Goal: Task Accomplishment & Management: Use online tool/utility

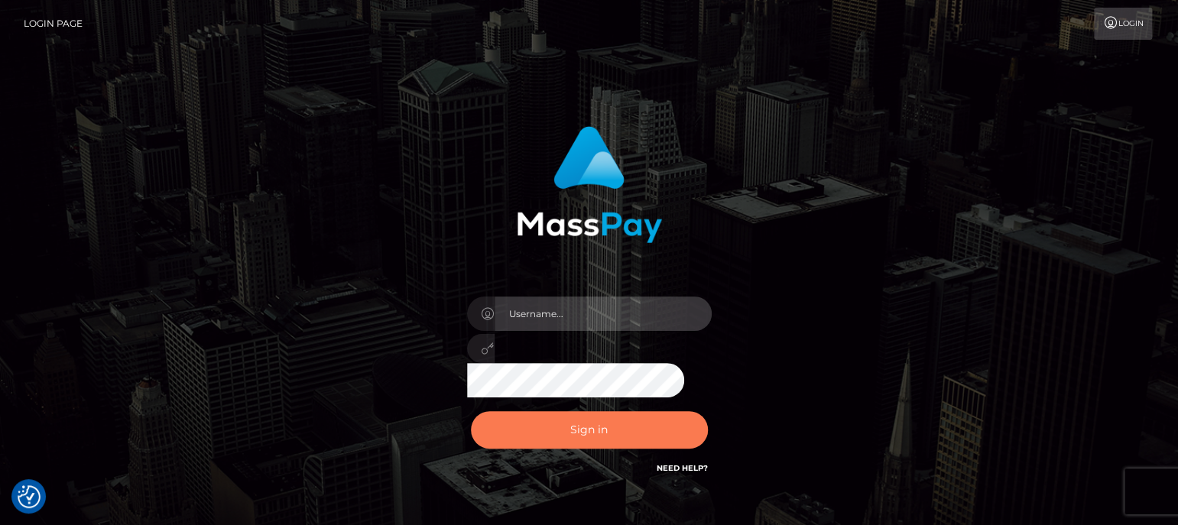
type input "aluasupport"
click at [577, 420] on button "Sign in" at bounding box center [589, 429] width 237 height 37
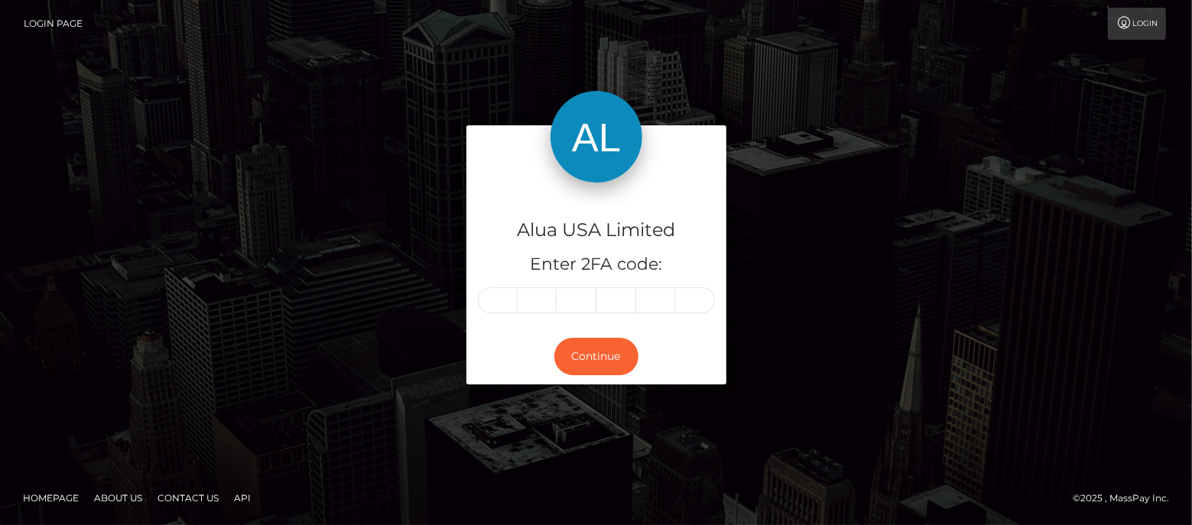
click at [504, 298] on input "text" at bounding box center [498, 300] width 40 height 26
type input "9"
type input "1"
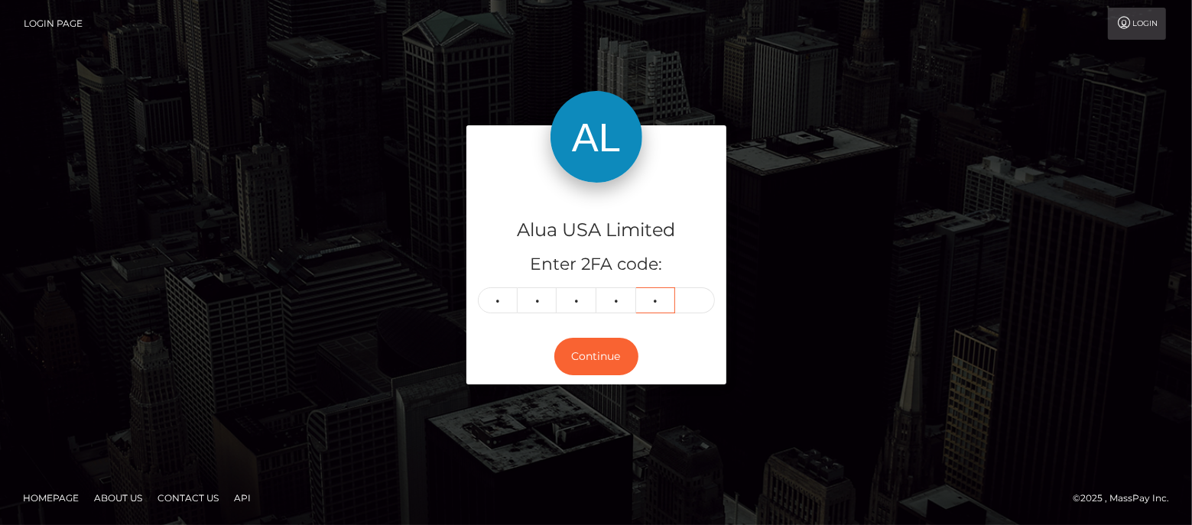
type input "0"
type input "8"
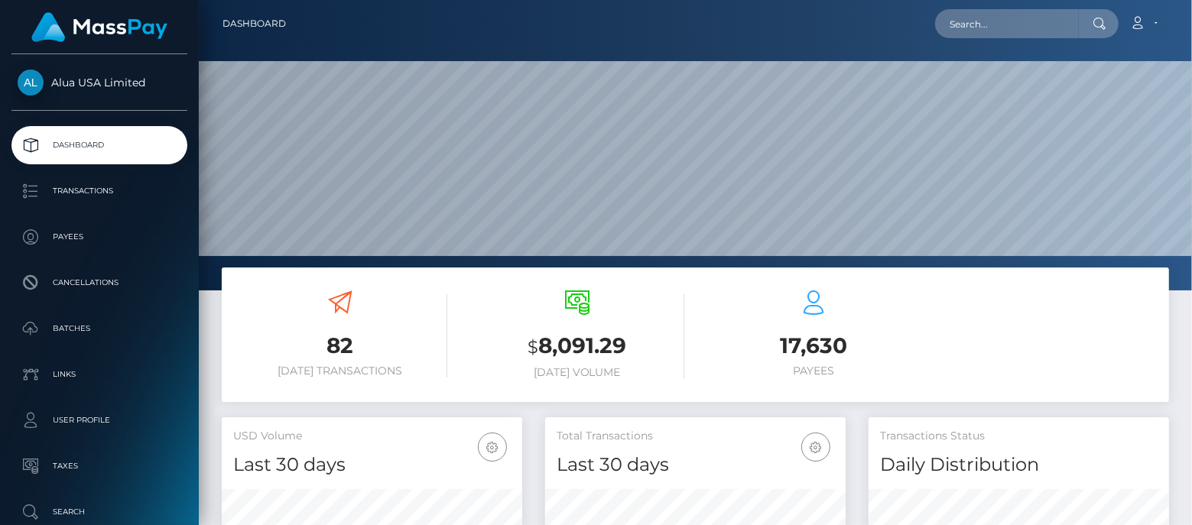
scroll to position [270, 300]
click at [1013, 26] on input "text" at bounding box center [1007, 23] width 144 height 29
paste input "63034f40042774a54a0ef18a"
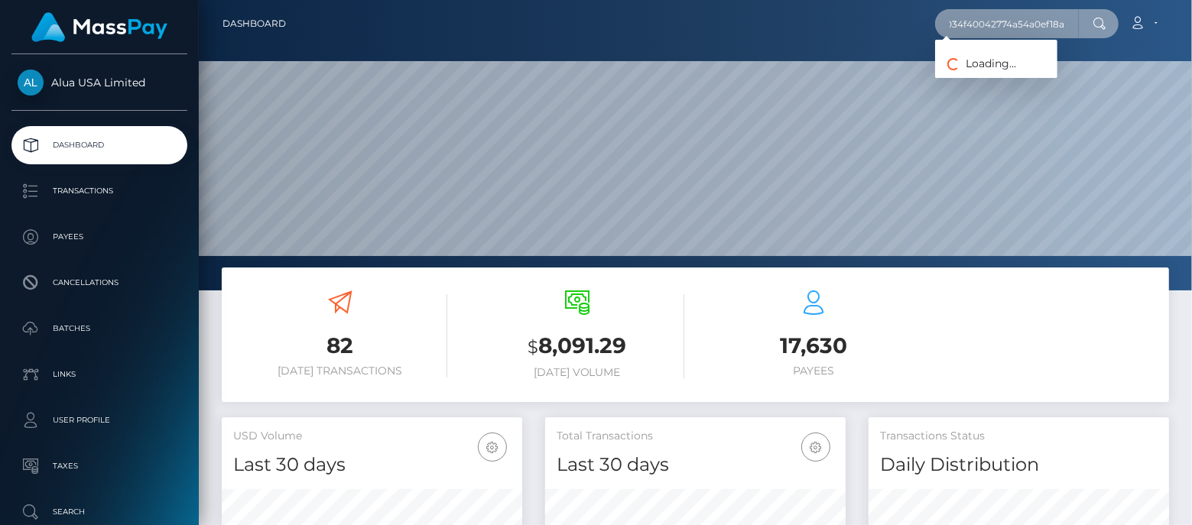
type input "63034f40042774a54a0ef18a"
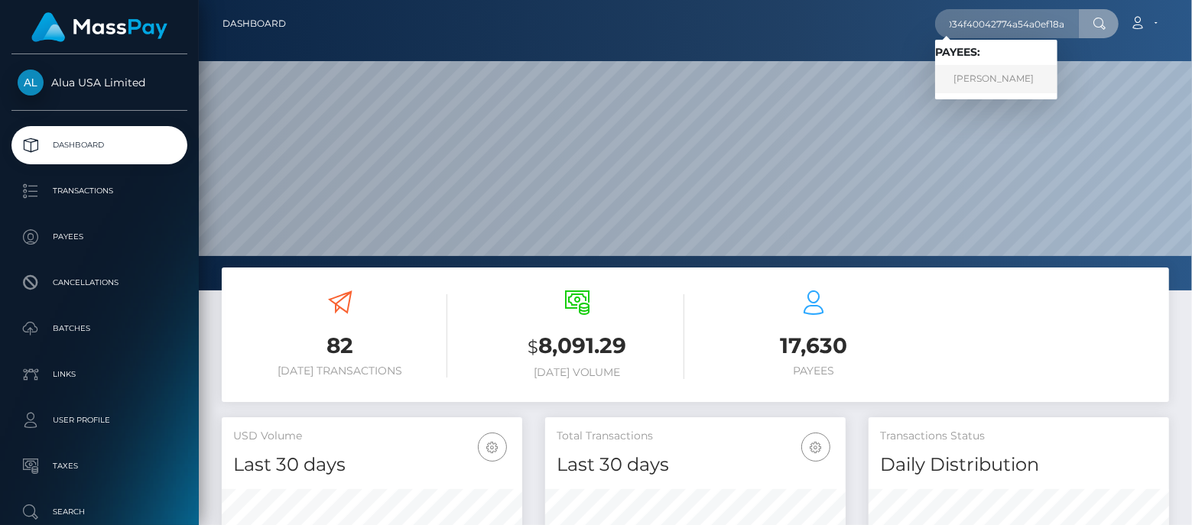
click at [1004, 80] on link "Mai Anh Ho" at bounding box center [996, 79] width 122 height 28
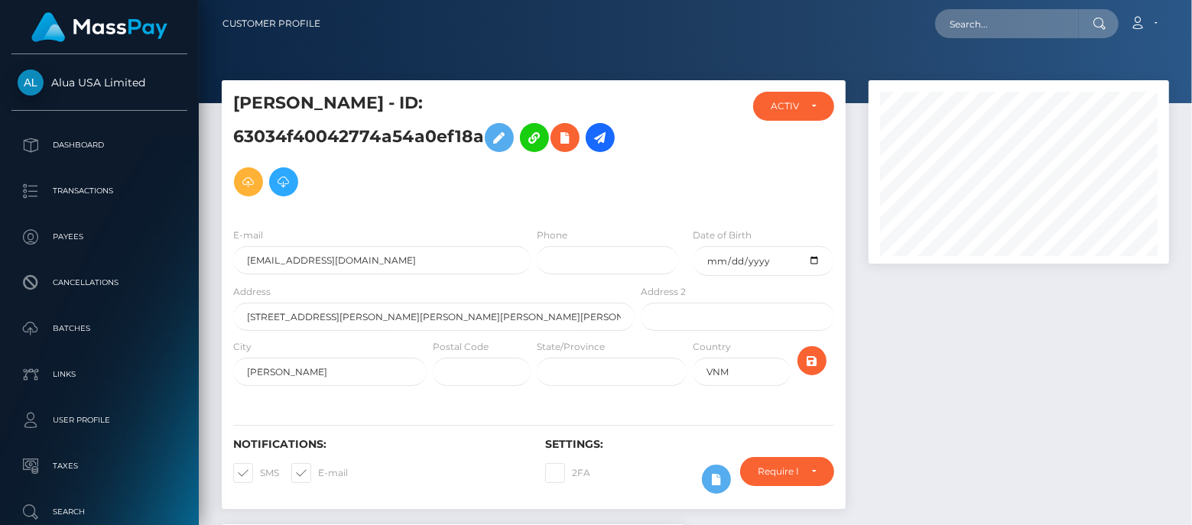
scroll to position [183, 300]
click at [725, 473] on icon at bounding box center [716, 479] width 18 height 19
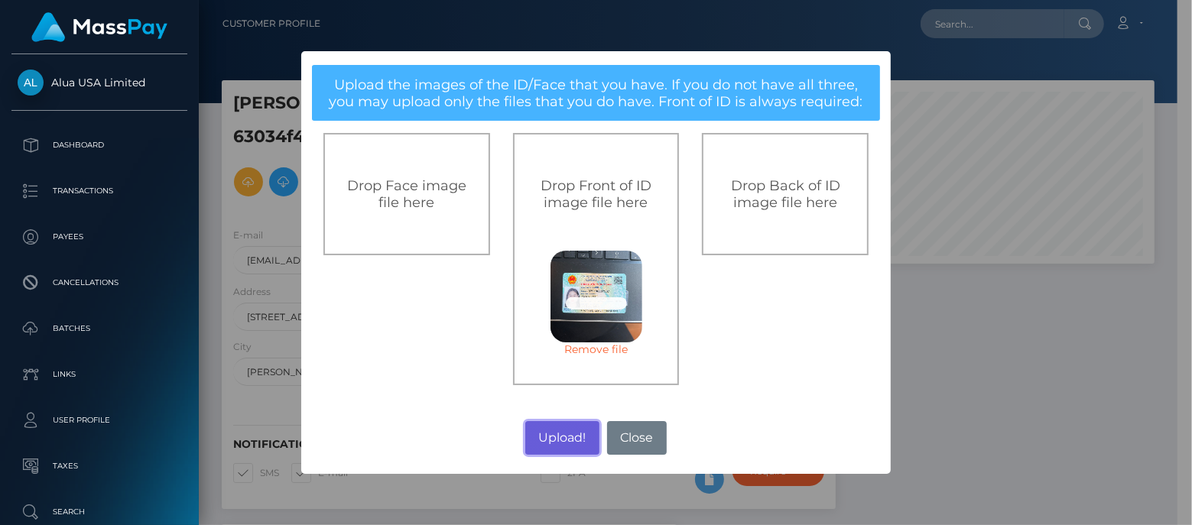
click at [563, 439] on button "Upload!" at bounding box center [562, 438] width 74 height 34
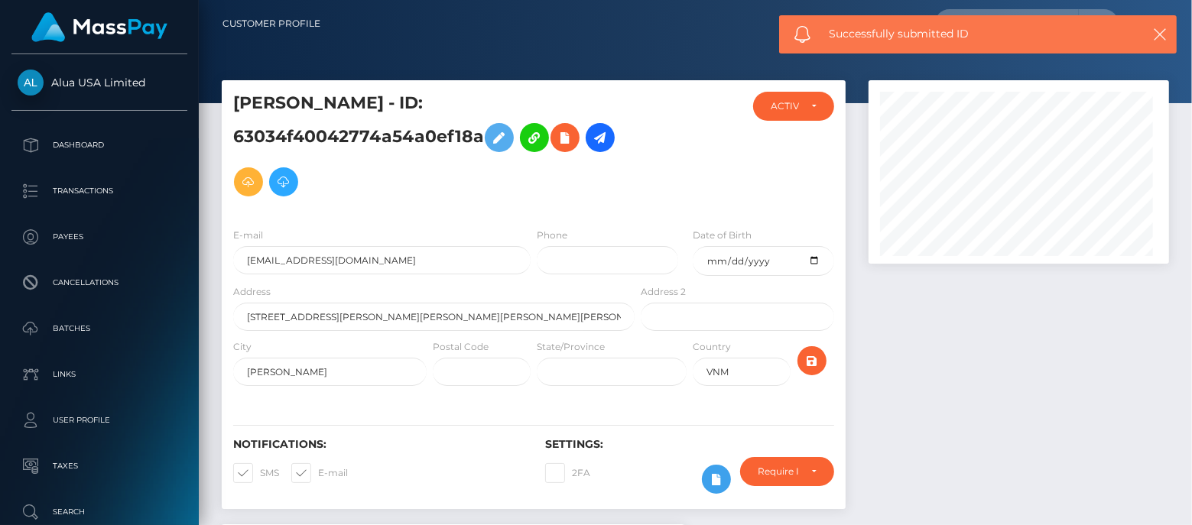
scroll to position [183, 300]
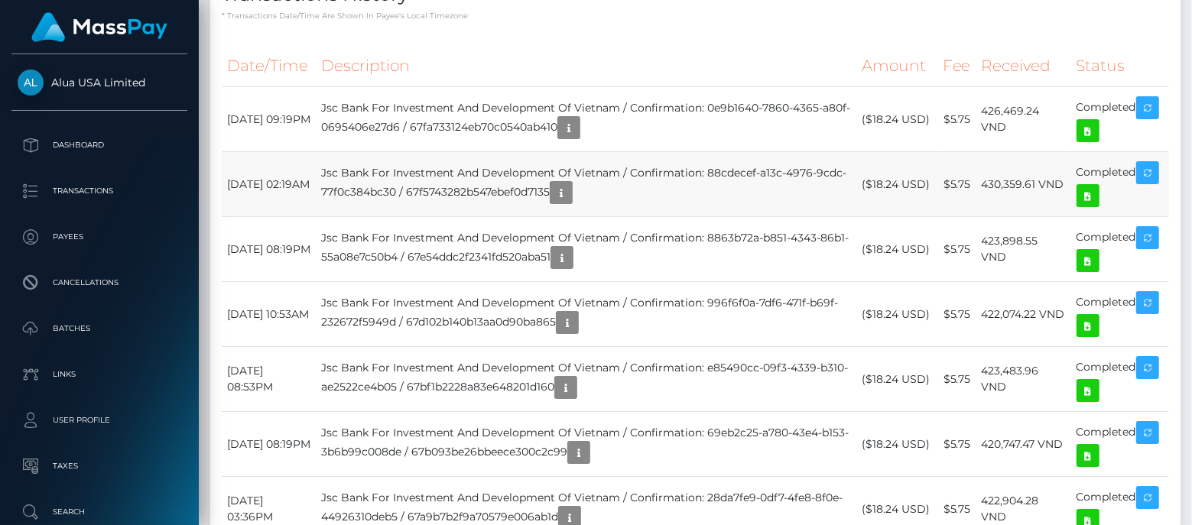
scroll to position [382, 0]
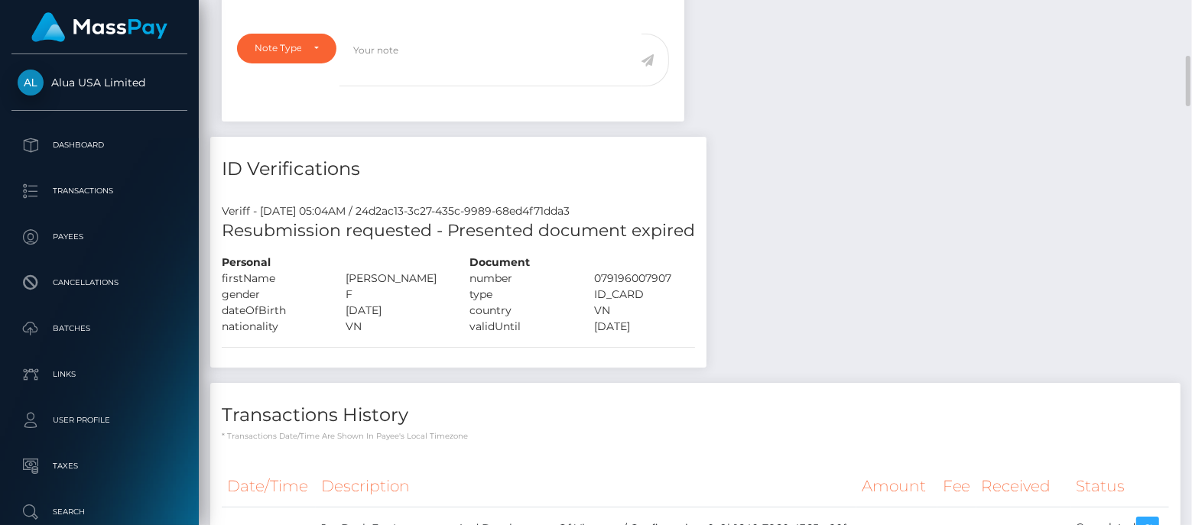
scroll to position [191, 0]
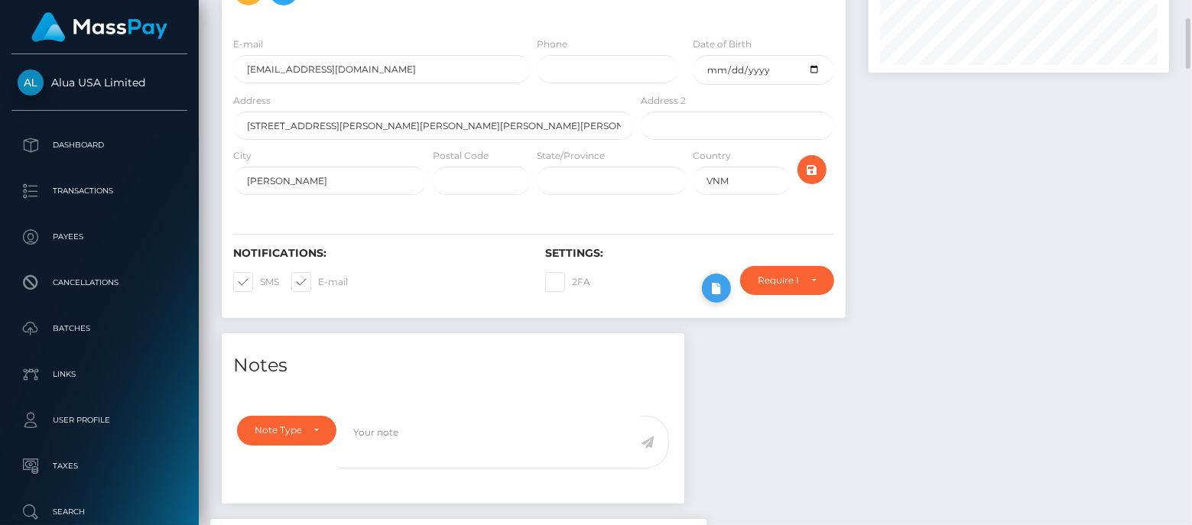
click at [725, 288] on button at bounding box center [716, 288] width 29 height 29
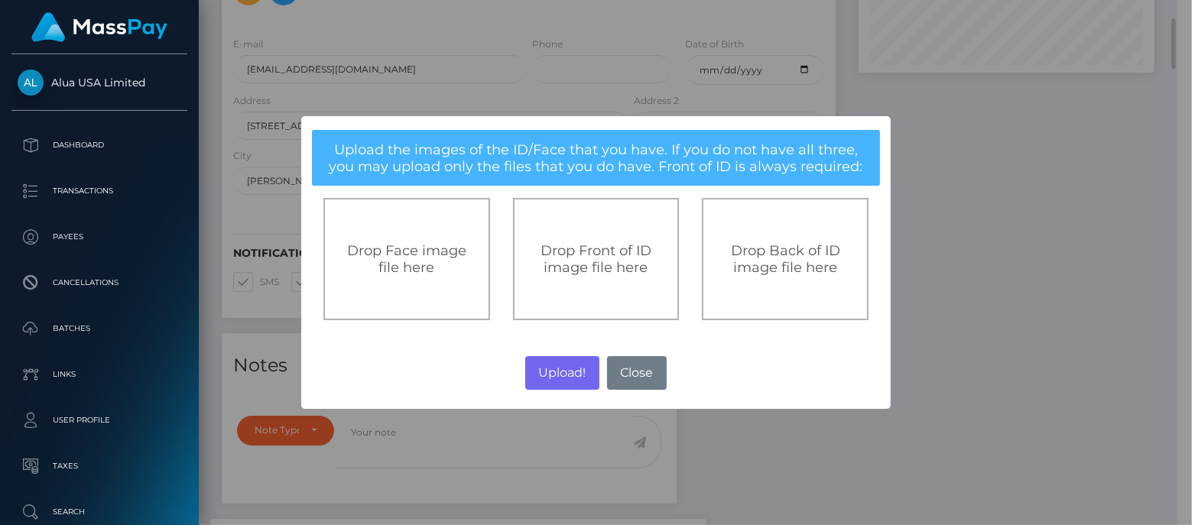
scroll to position [764121, 764009]
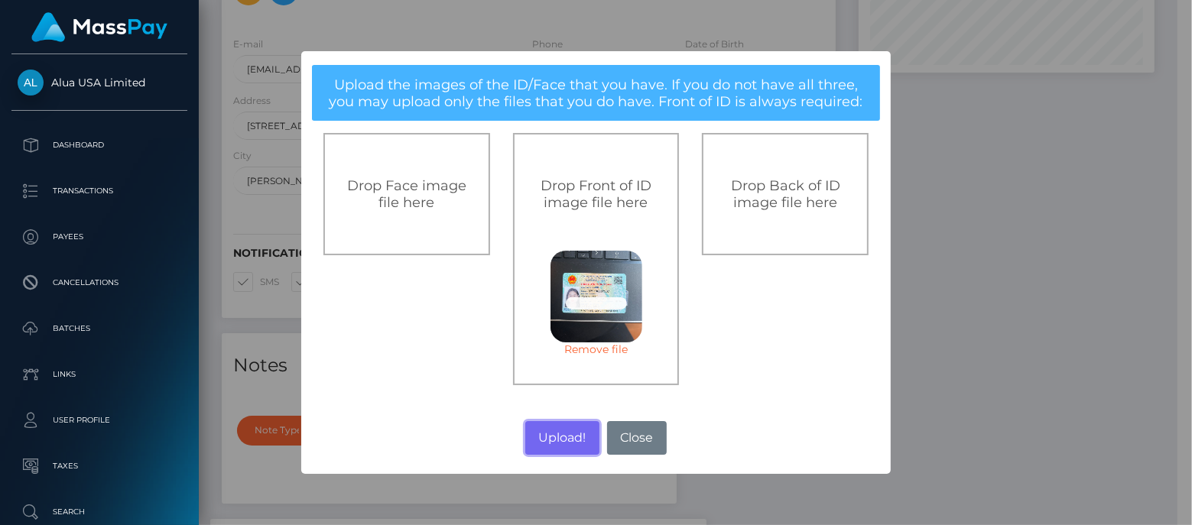
drag, startPoint x: 561, startPoint y: 439, endPoint x: 1190, endPoint y: 229, distance: 663.2
click at [561, 440] on button "Upload!" at bounding box center [562, 438] width 74 height 34
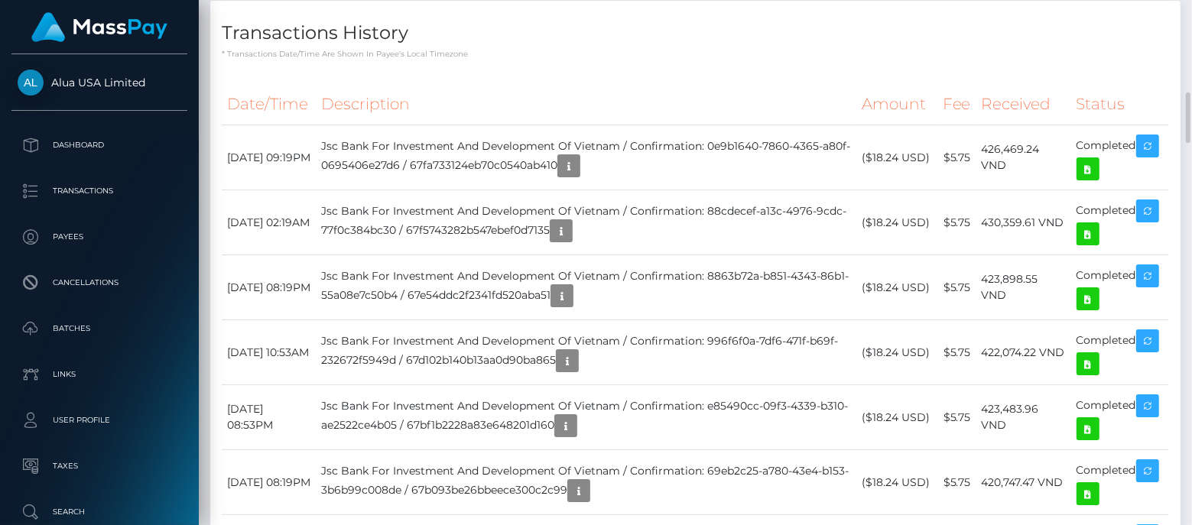
scroll to position [183, 300]
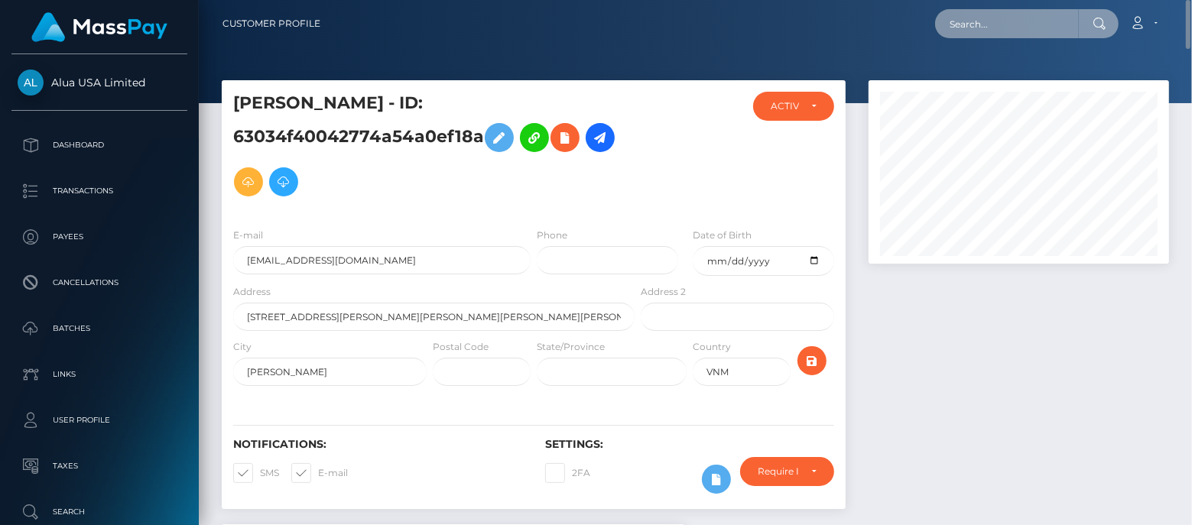
click at [991, 18] on input "text" at bounding box center [1007, 23] width 144 height 29
paste input "649f322d6ce13481e5088053"
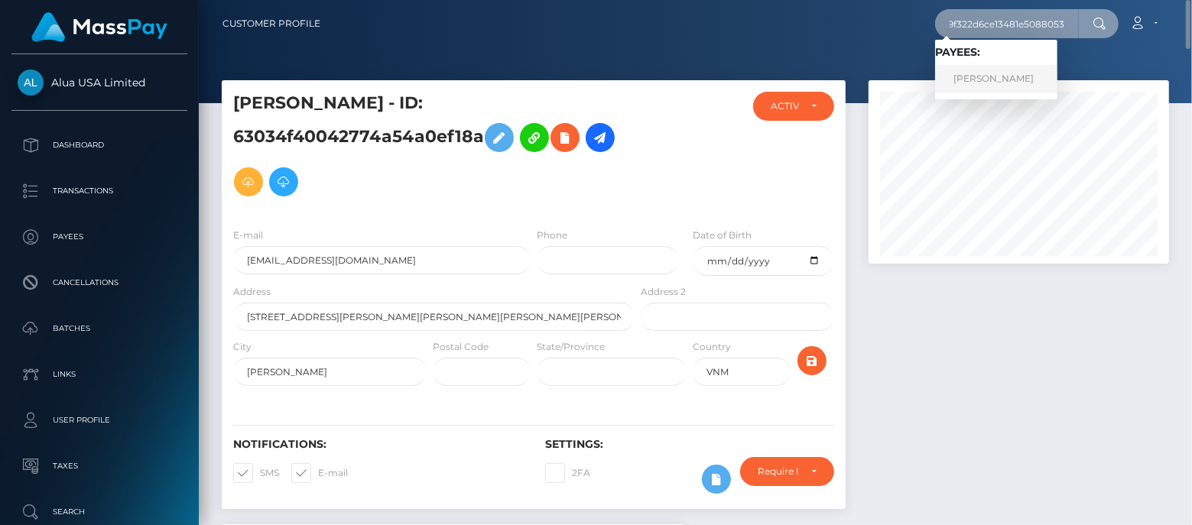
type input "649f322d6ce13481e5088053"
click at [991, 76] on link "Chloe Johnson" at bounding box center [996, 79] width 122 height 28
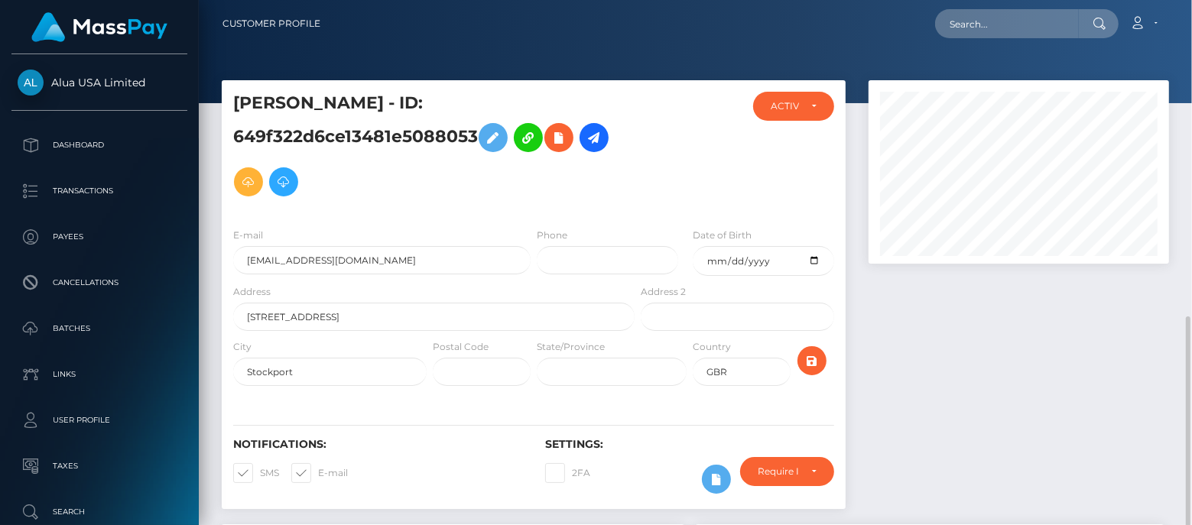
scroll to position [275, 0]
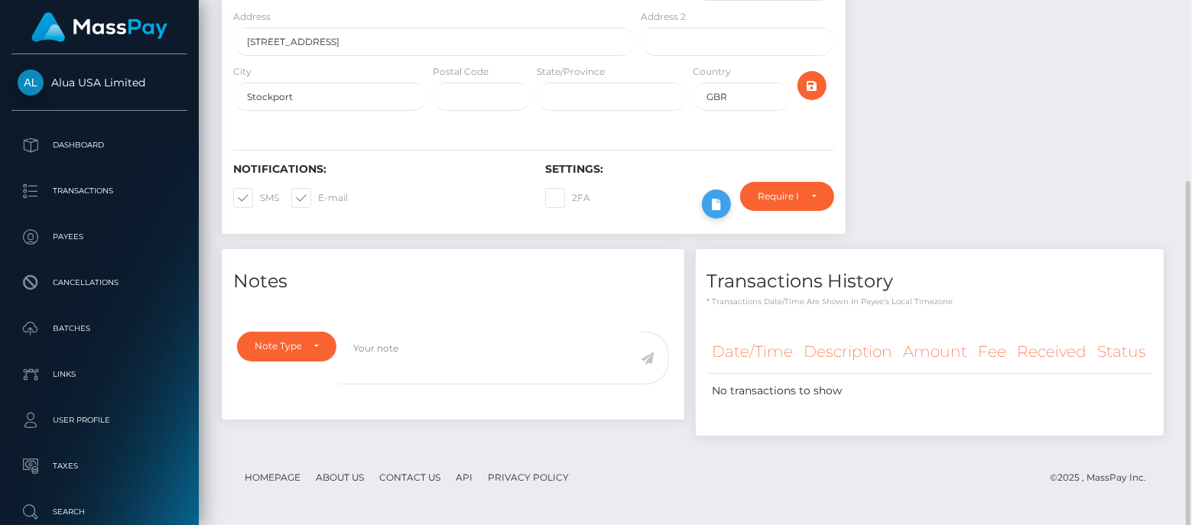
click at [714, 205] on icon at bounding box center [716, 204] width 18 height 19
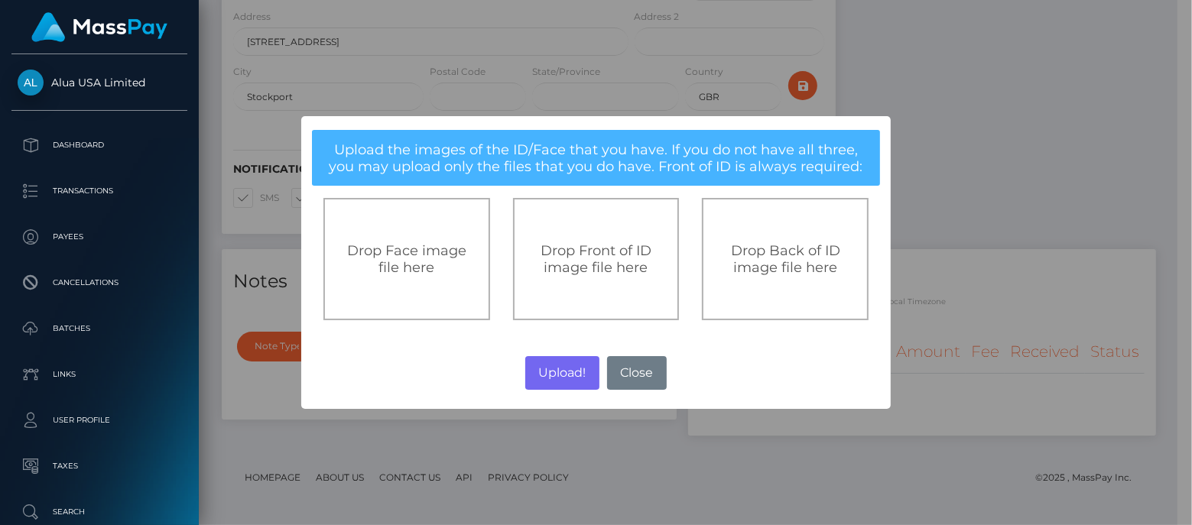
scroll to position [764121, 764009]
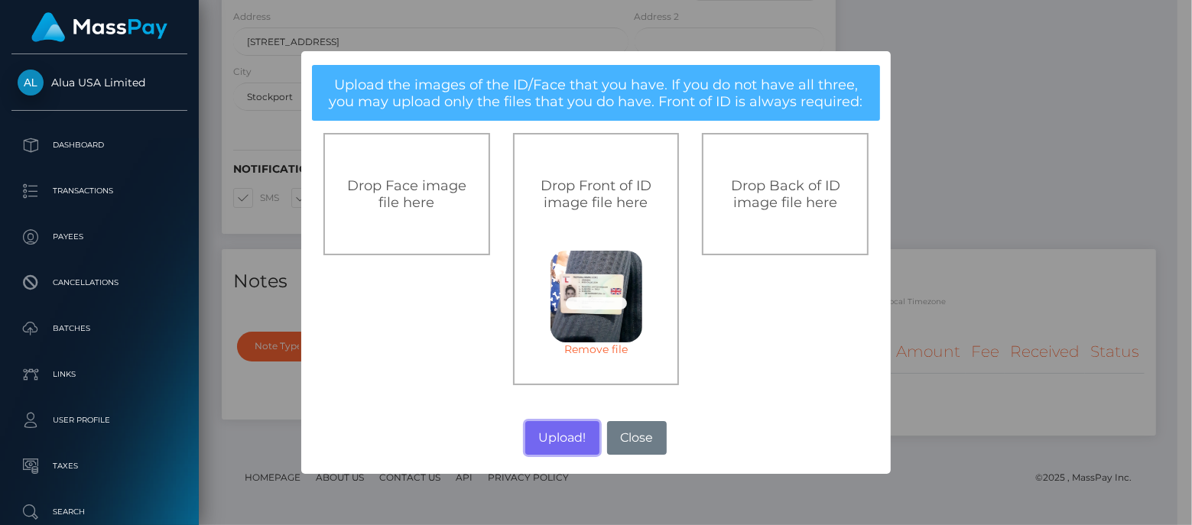
drag, startPoint x: 559, startPoint y: 433, endPoint x: 1188, endPoint y: 278, distance: 647.0
click at [559, 433] on button "Upload!" at bounding box center [562, 438] width 74 height 34
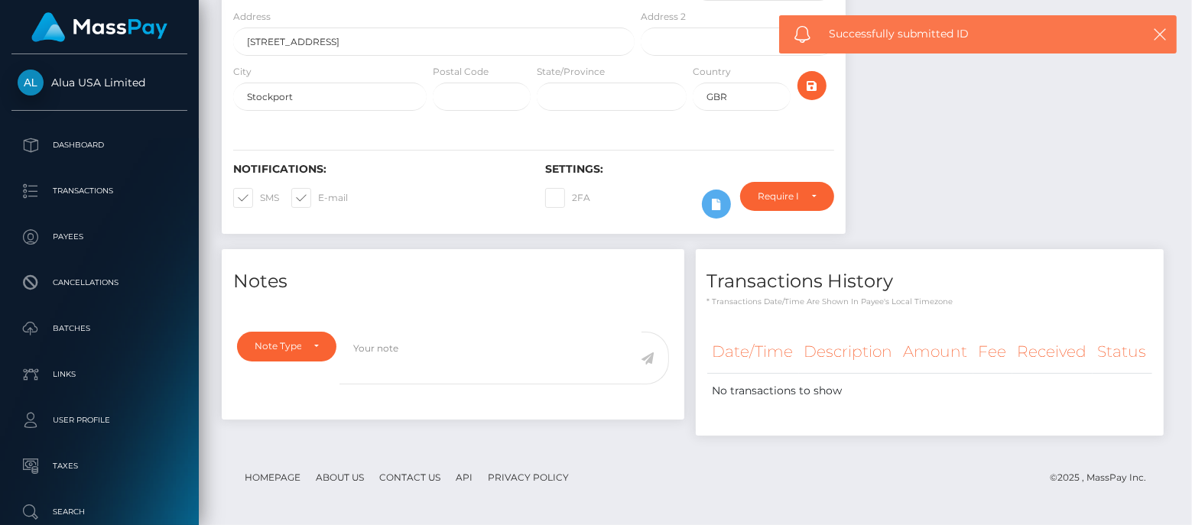
scroll to position [183, 300]
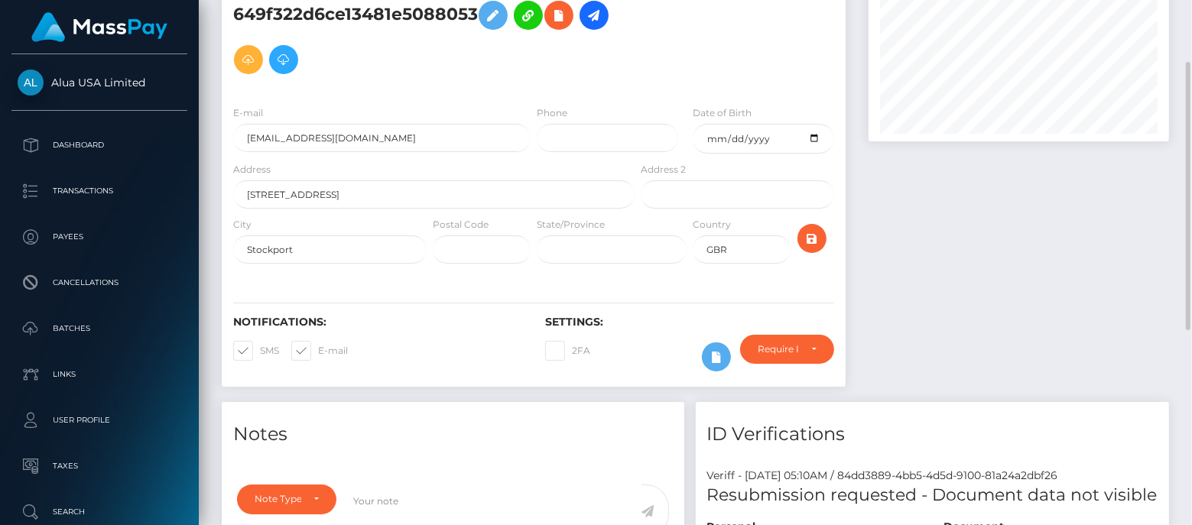
scroll to position [313, 0]
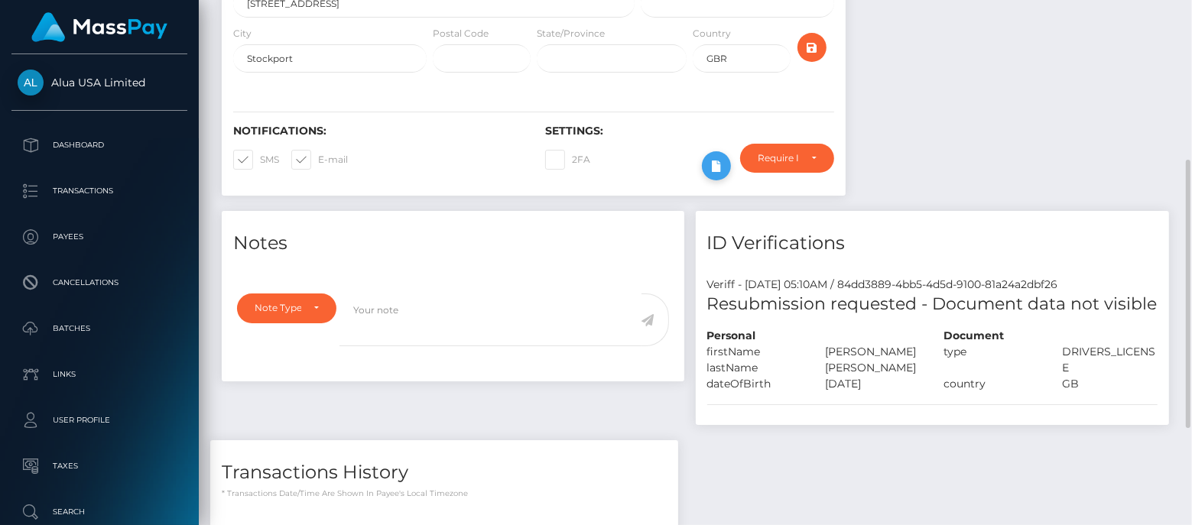
click at [718, 154] on button at bounding box center [716, 165] width 29 height 29
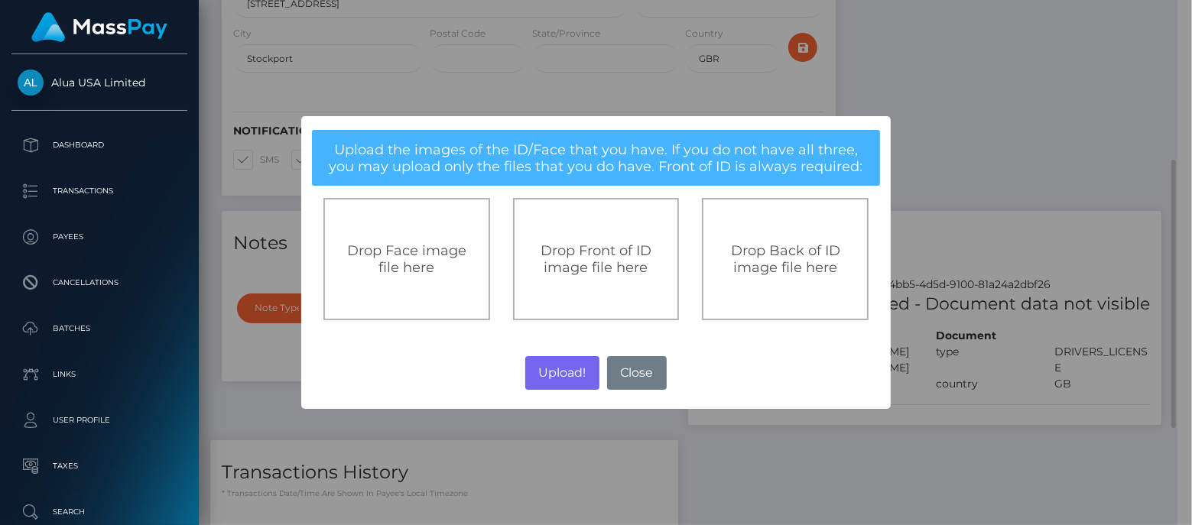
scroll to position [764121, 764009]
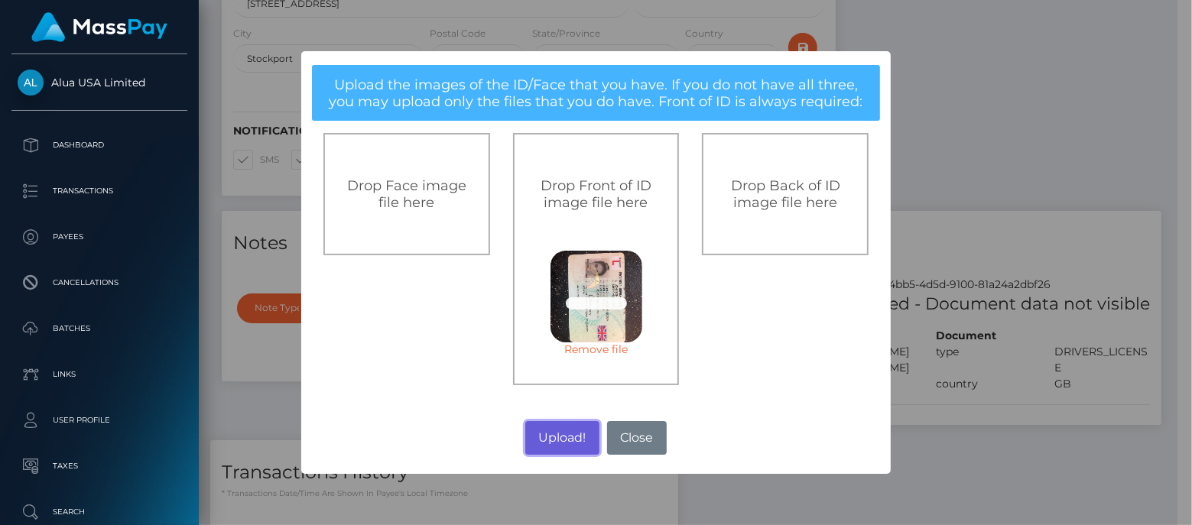
click at [571, 446] on button "Upload!" at bounding box center [562, 438] width 74 height 34
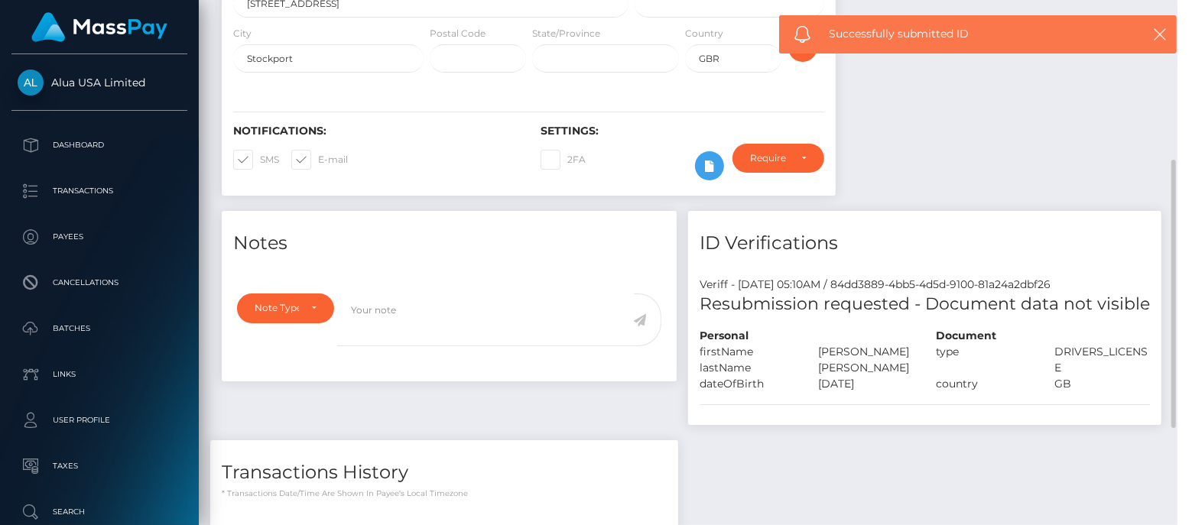
scroll to position [183, 300]
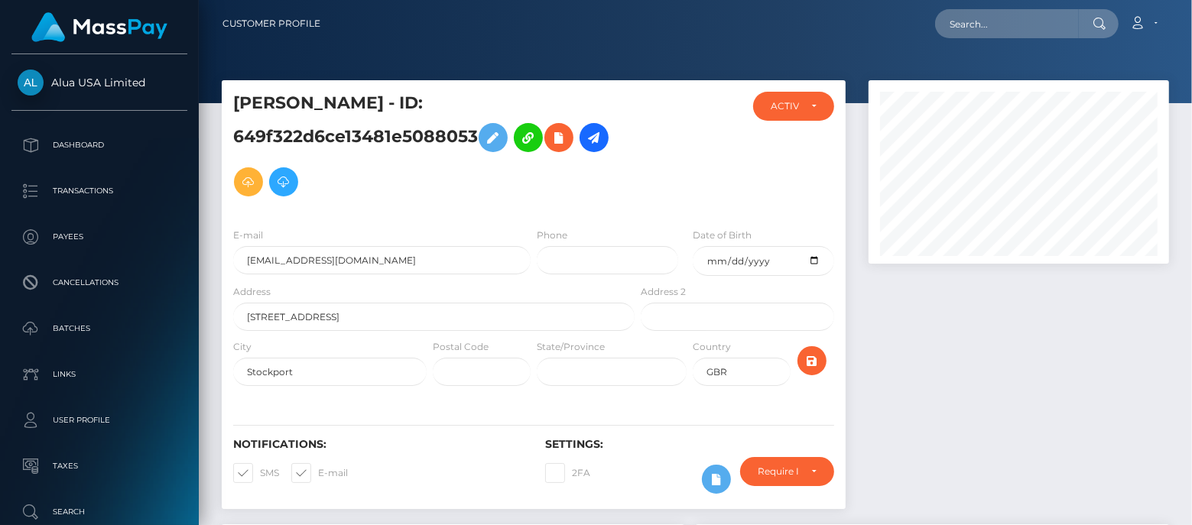
scroll to position [504, 0]
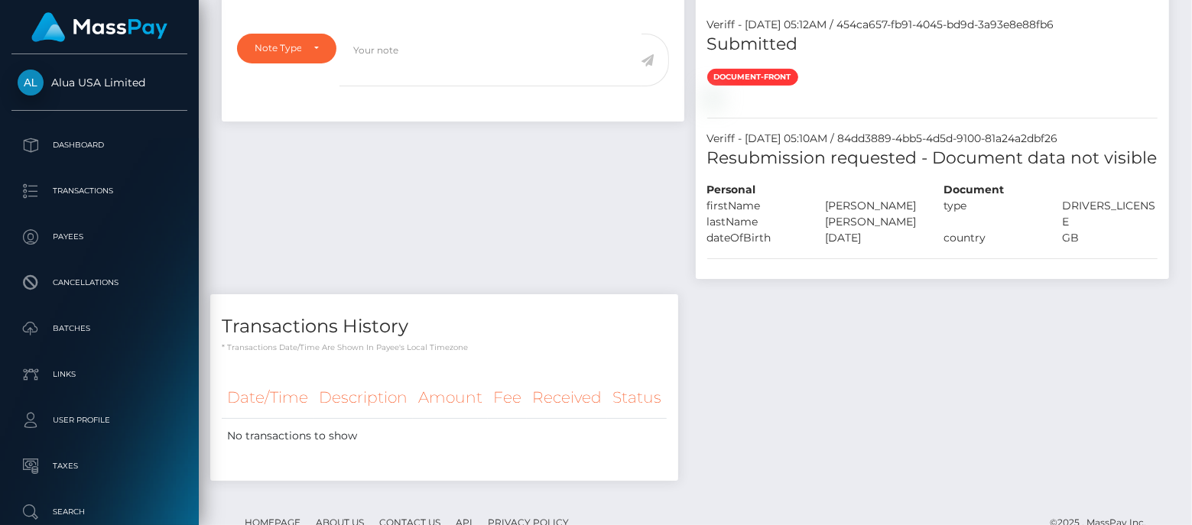
scroll to position [183, 300]
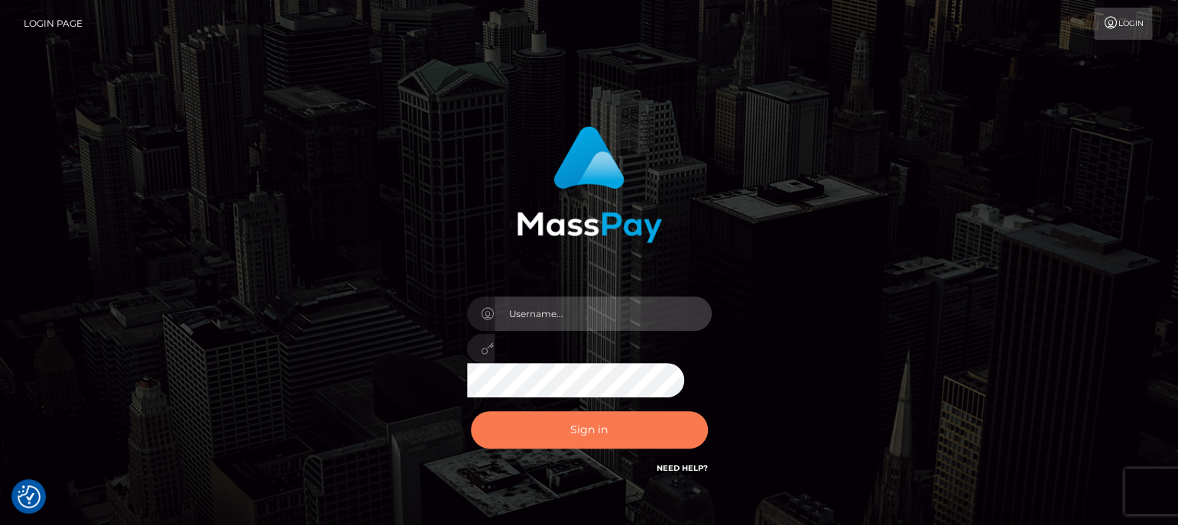
type input "aluasupport"
drag, startPoint x: 548, startPoint y: 426, endPoint x: 558, endPoint y: 413, distance: 16.4
click at [550, 424] on button "Sign in" at bounding box center [589, 429] width 237 height 37
click at [576, 441] on button "Sign in" at bounding box center [589, 429] width 237 height 37
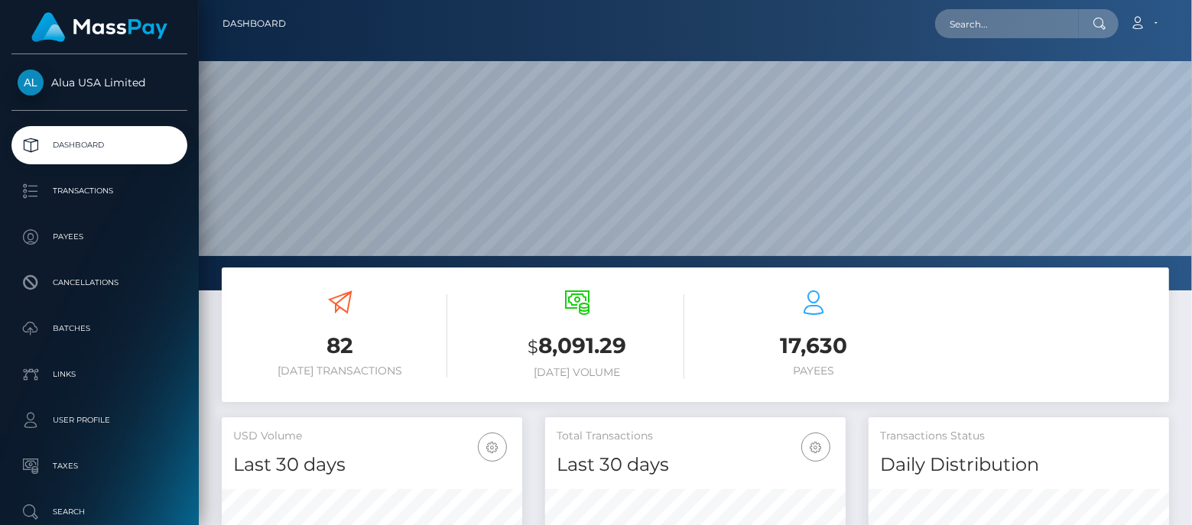
scroll to position [270, 300]
click at [1013, 19] on input "text" at bounding box center [1007, 23] width 144 height 29
paste input "63034f40042774a54a0ef18a"
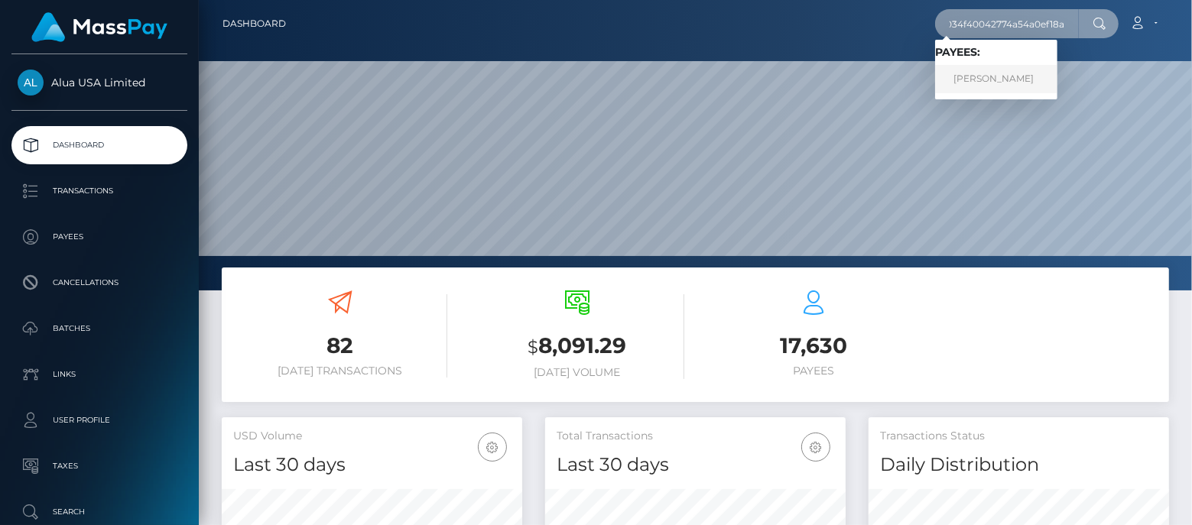
type input "63034f40042774a54a0ef18a"
click at [992, 80] on link "Mai Anh Ho" at bounding box center [996, 79] width 122 height 28
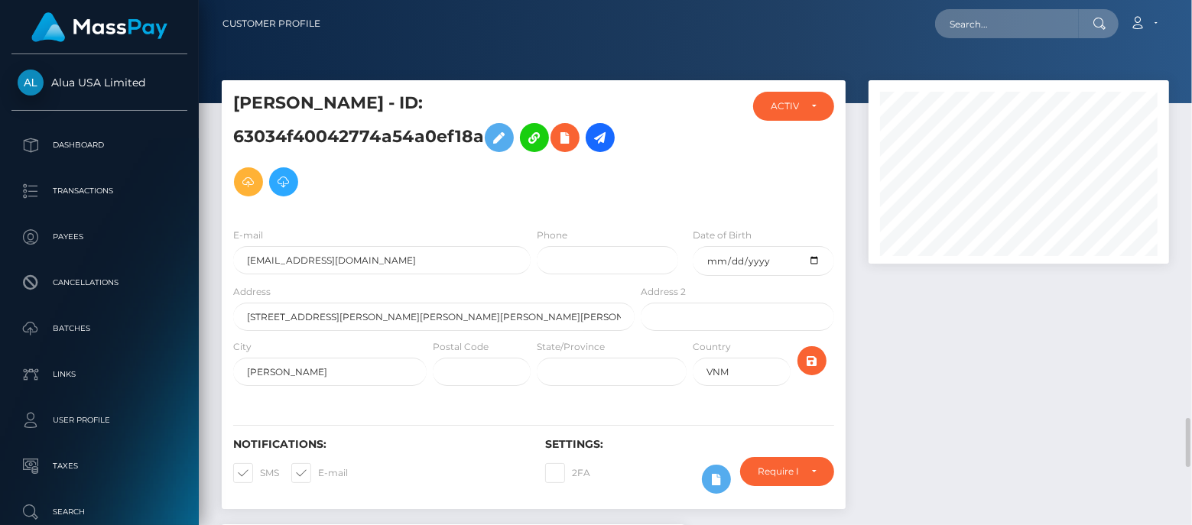
scroll to position [382, 0]
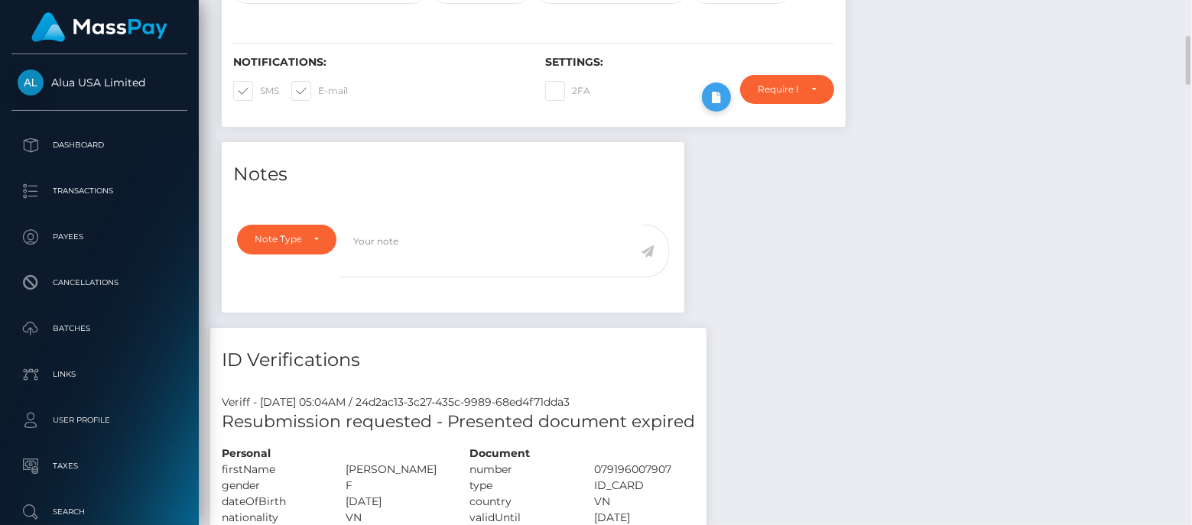
click at [708, 99] on icon at bounding box center [716, 97] width 18 height 19
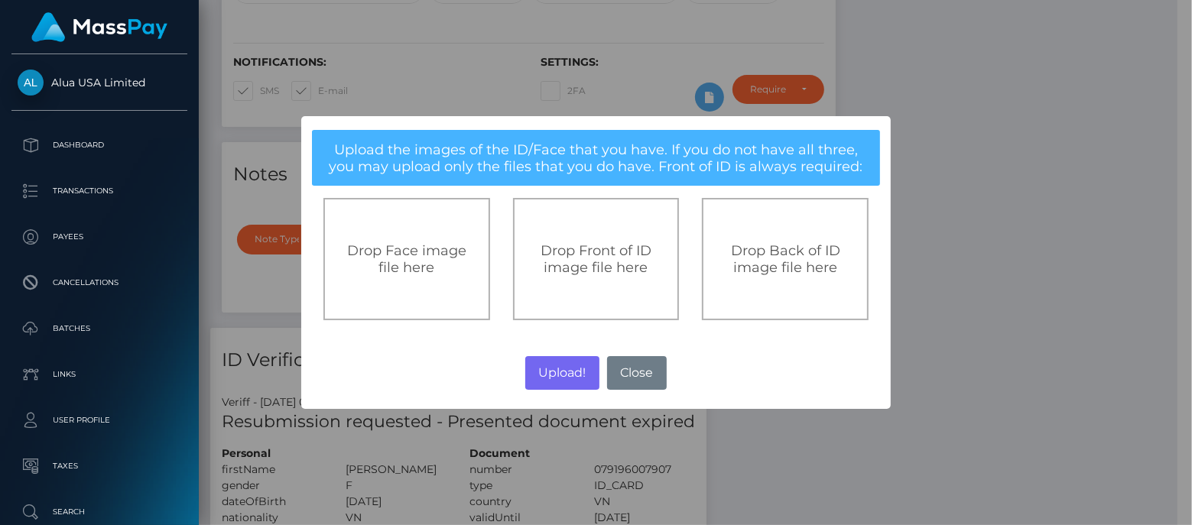
scroll to position [764121, 764009]
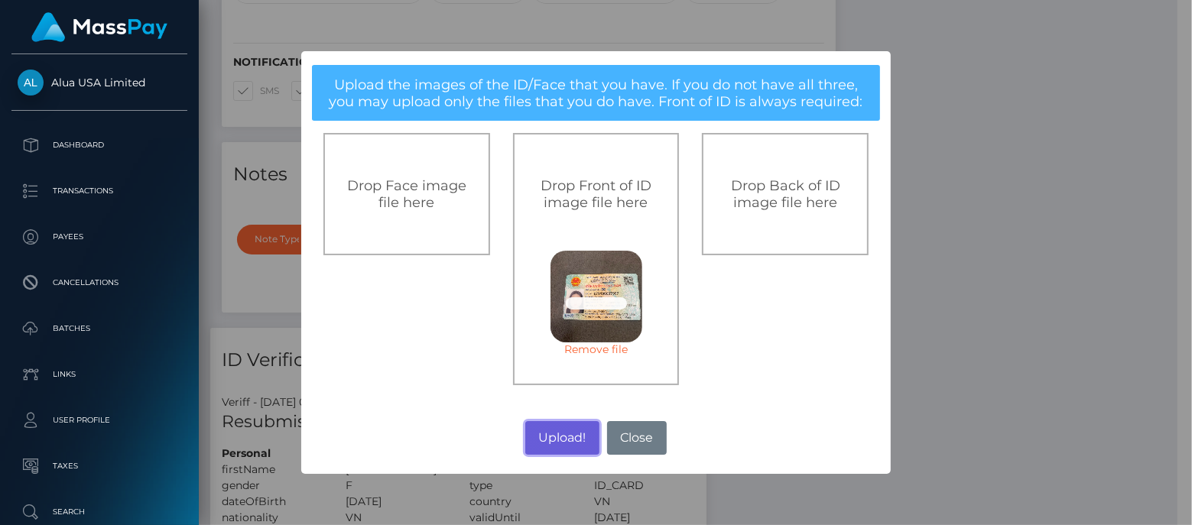
click at [540, 436] on button "Upload!" at bounding box center [562, 438] width 74 height 34
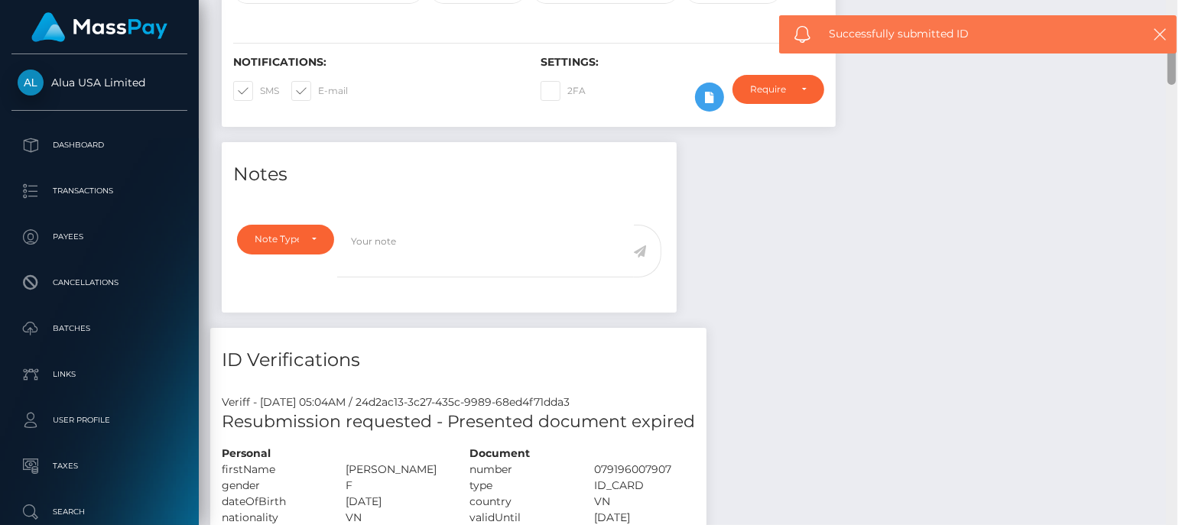
scroll to position [183, 300]
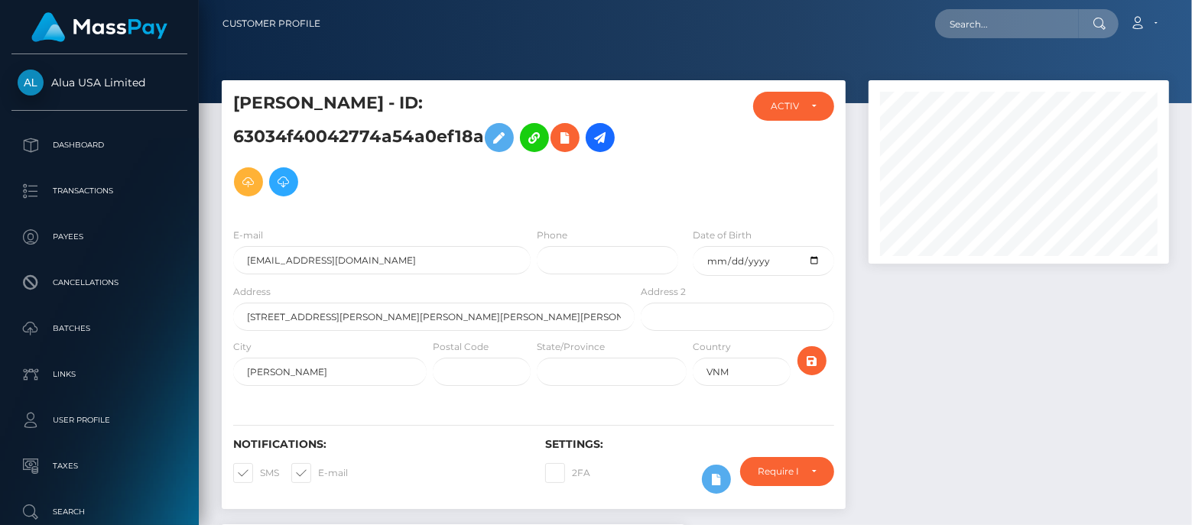
scroll to position [183, 300]
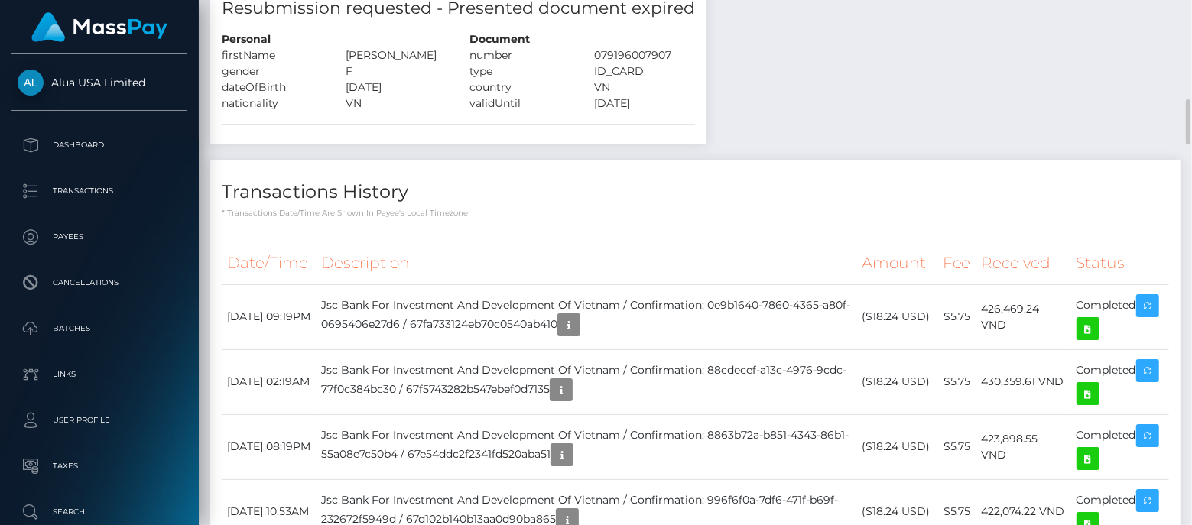
scroll to position [573, 0]
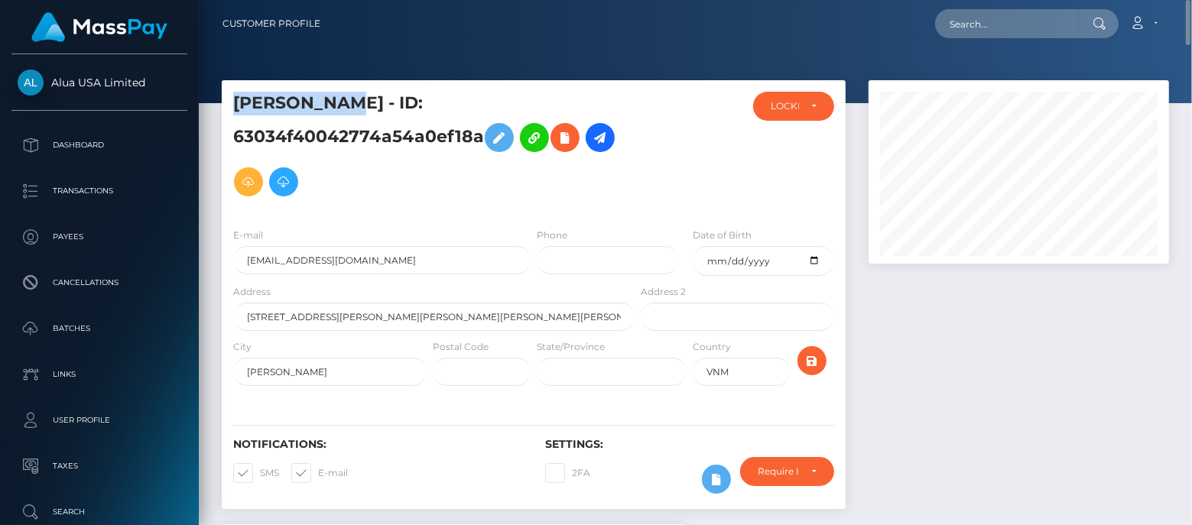
drag, startPoint x: 332, startPoint y: 104, endPoint x: 237, endPoint y: 105, distance: 95.6
click at [237, 105] on h5 "[PERSON_NAME] - ID: 63034f40042774a54a0ef18a" at bounding box center [429, 148] width 393 height 112
copy h5 "Mai Anh Ho"
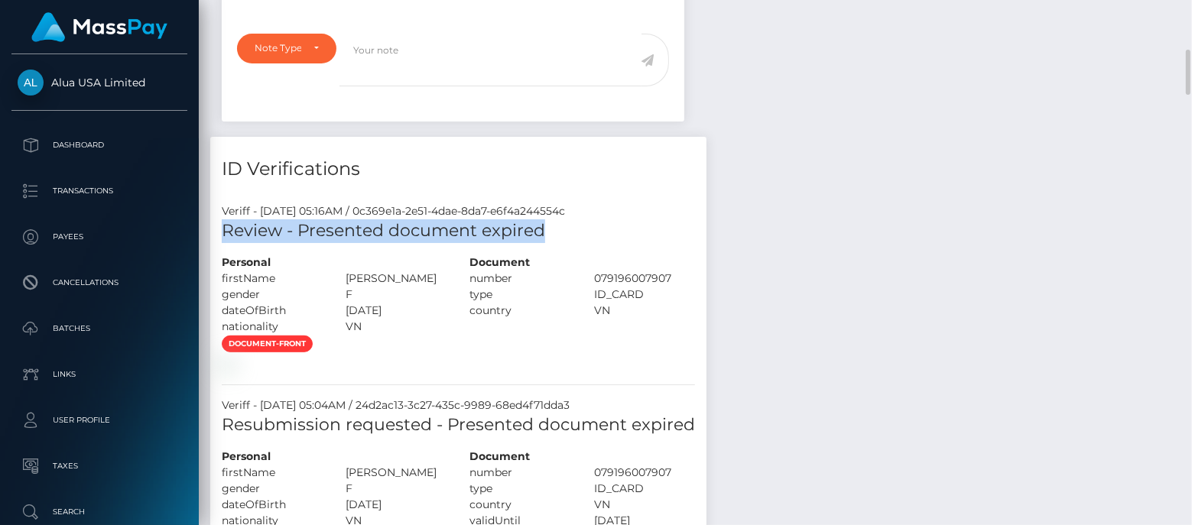
drag, startPoint x: 539, startPoint y: 231, endPoint x: 225, endPoint y: 239, distance: 314.2
click at [225, 239] on h5 "Review - Presented document expired" at bounding box center [458, 231] width 473 height 24
copy h5 "Review - Presented document expired"
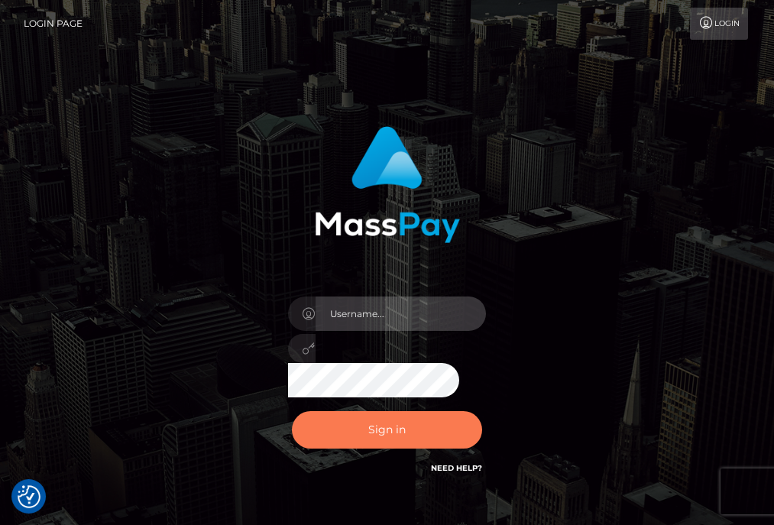
type input "aluasupport"
click at [385, 432] on button "Sign in" at bounding box center [387, 429] width 191 height 37
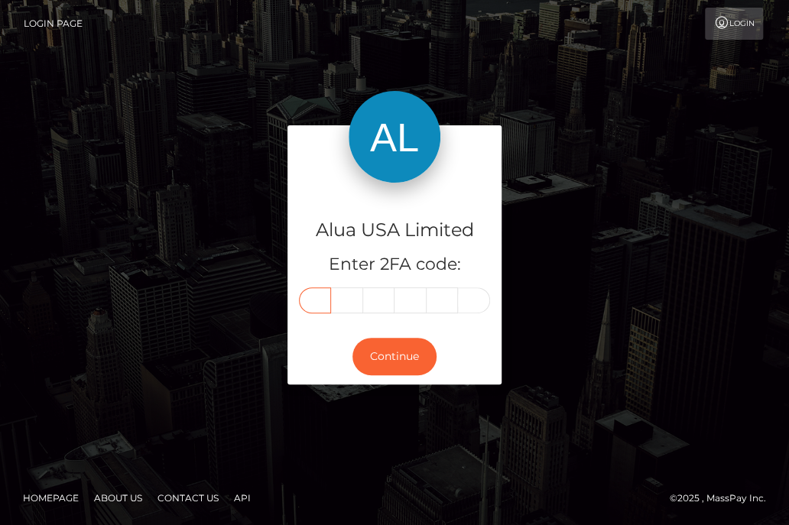
click at [312, 308] on input "text" at bounding box center [315, 300] width 32 height 26
type input "1"
type input "6"
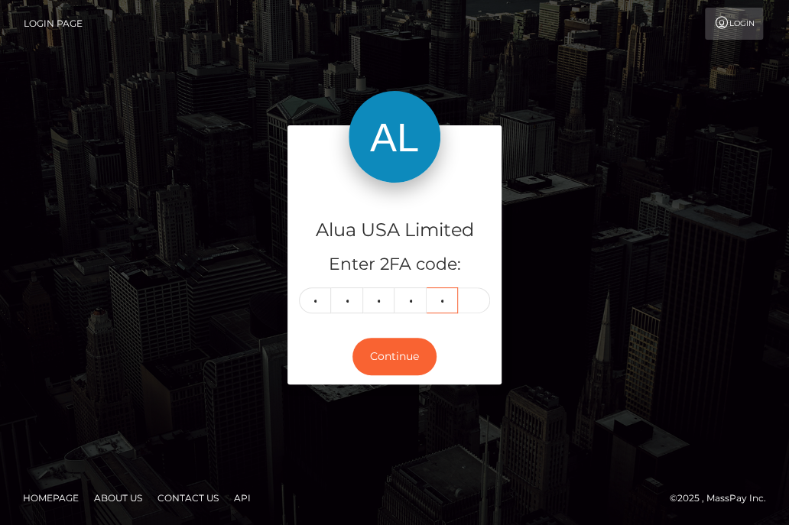
type input "6"
type input "3"
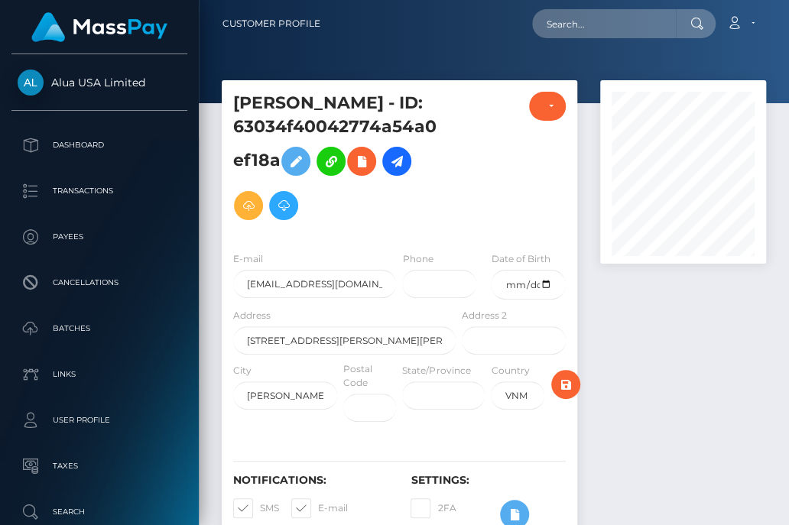
scroll to position [183, 165]
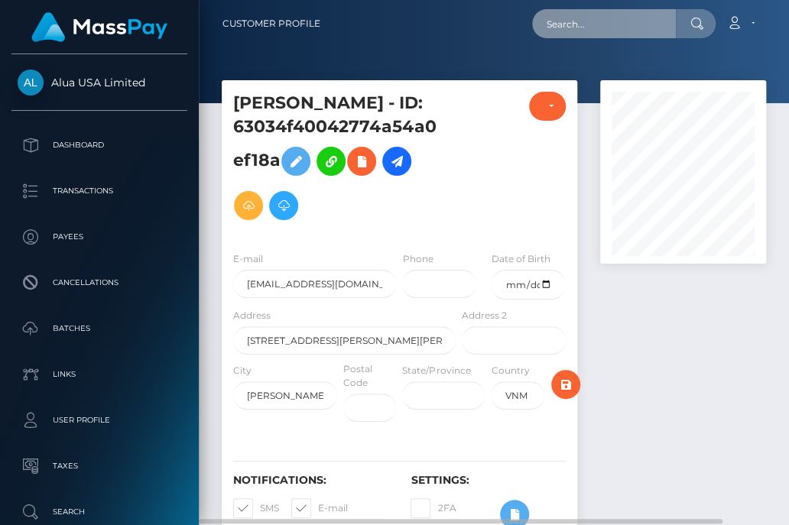
click at [639, 25] on input "text" at bounding box center [604, 23] width 144 height 29
paste input "689c295cb22e82e2f40574f2"
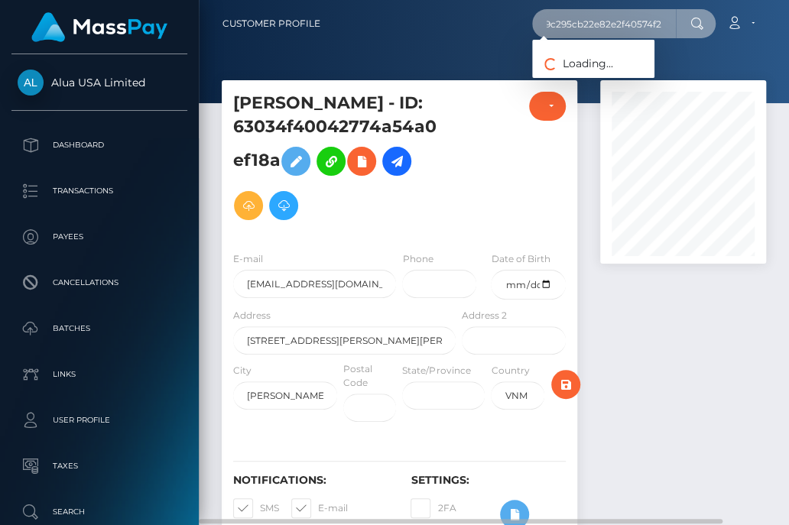
type input "689c295cb22e82e2f40574f2"
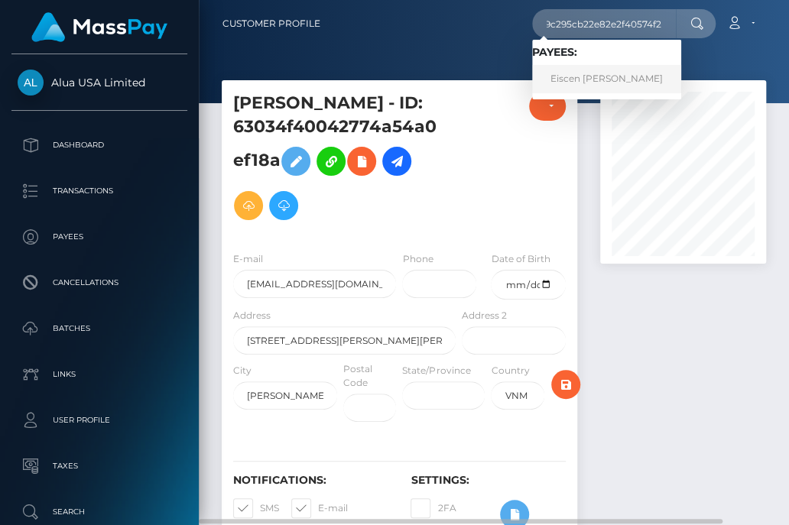
click at [603, 83] on link "Eiscen Oquendo" at bounding box center [606, 79] width 149 height 28
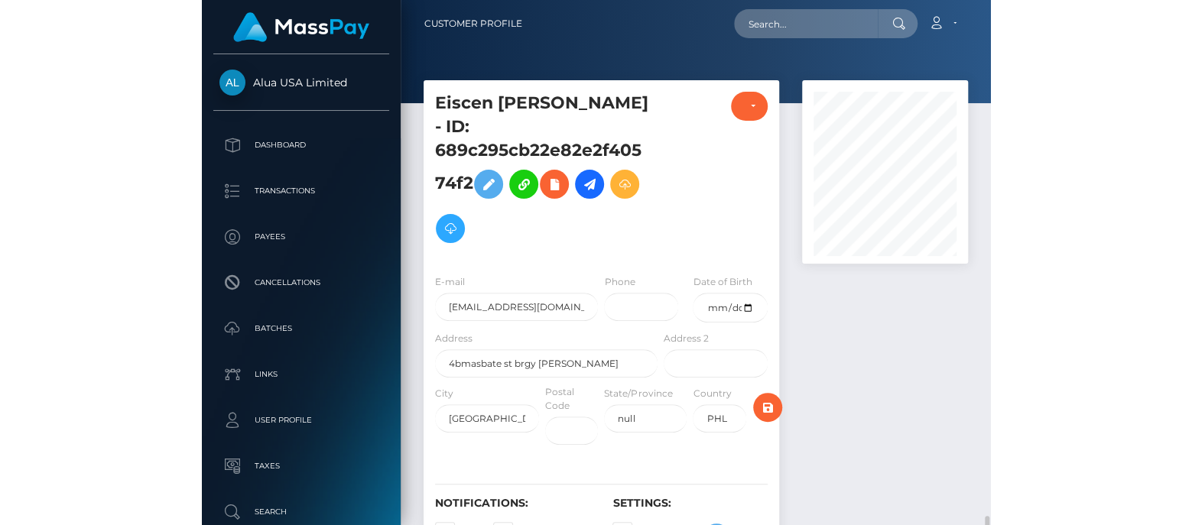
scroll to position [183, 165]
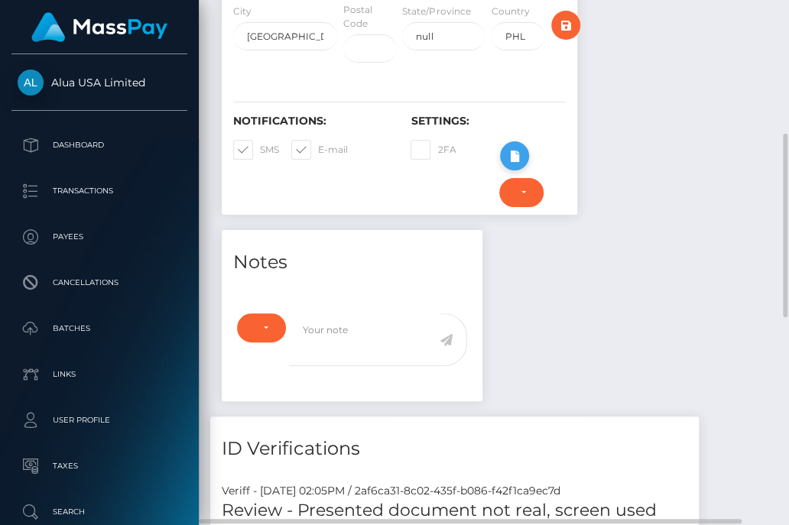
click at [508, 147] on icon at bounding box center [514, 156] width 18 height 19
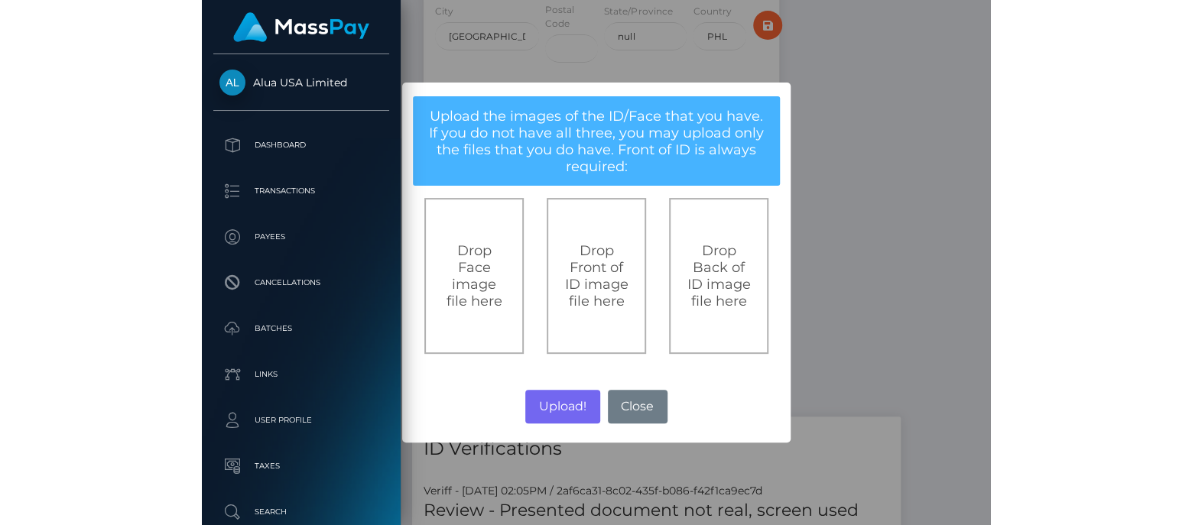
scroll to position [183, 300]
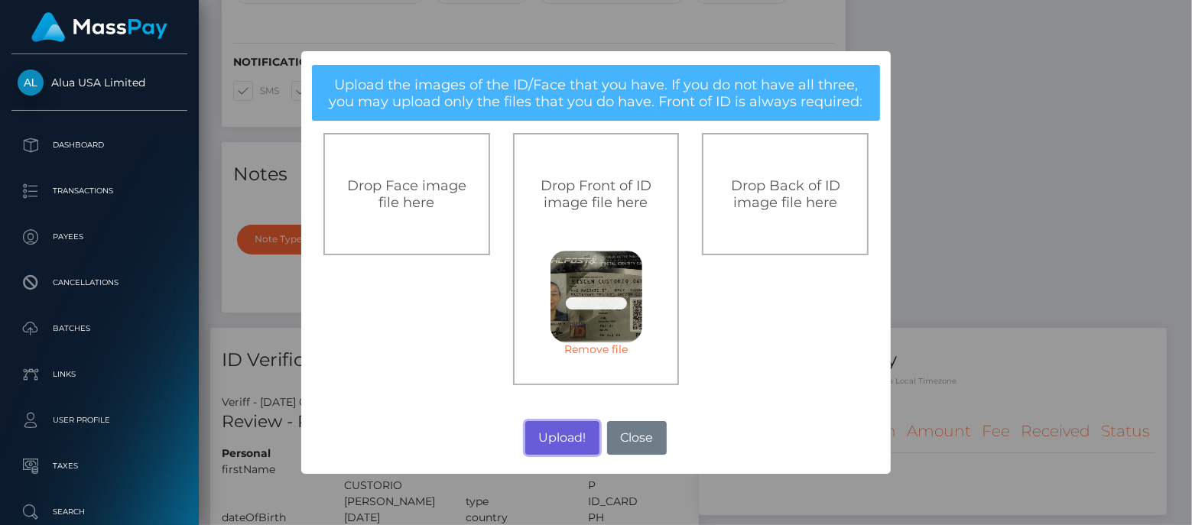
click at [556, 433] on button "Upload!" at bounding box center [562, 438] width 74 height 34
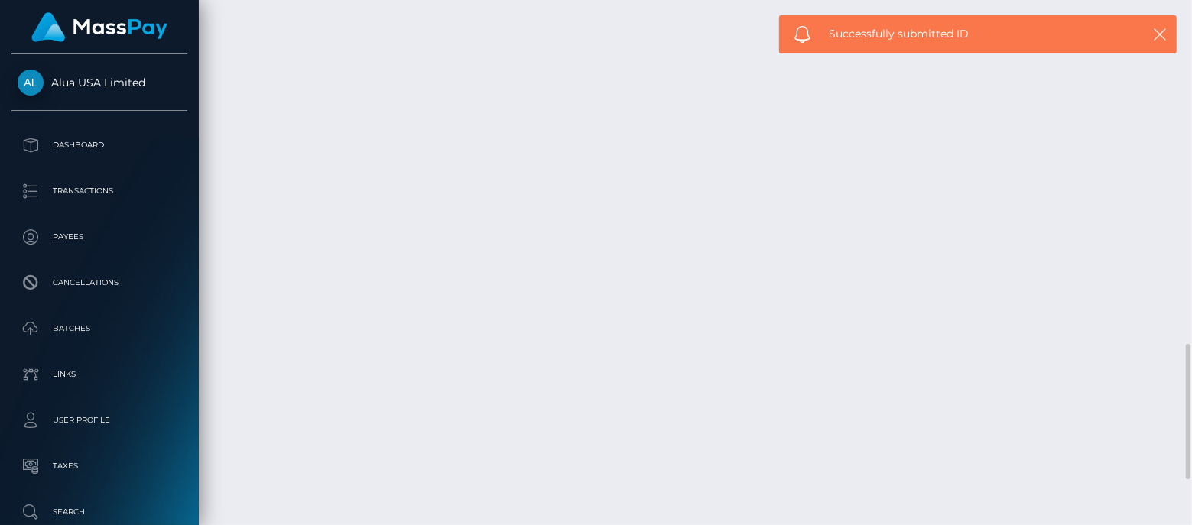
scroll to position [1518, 0]
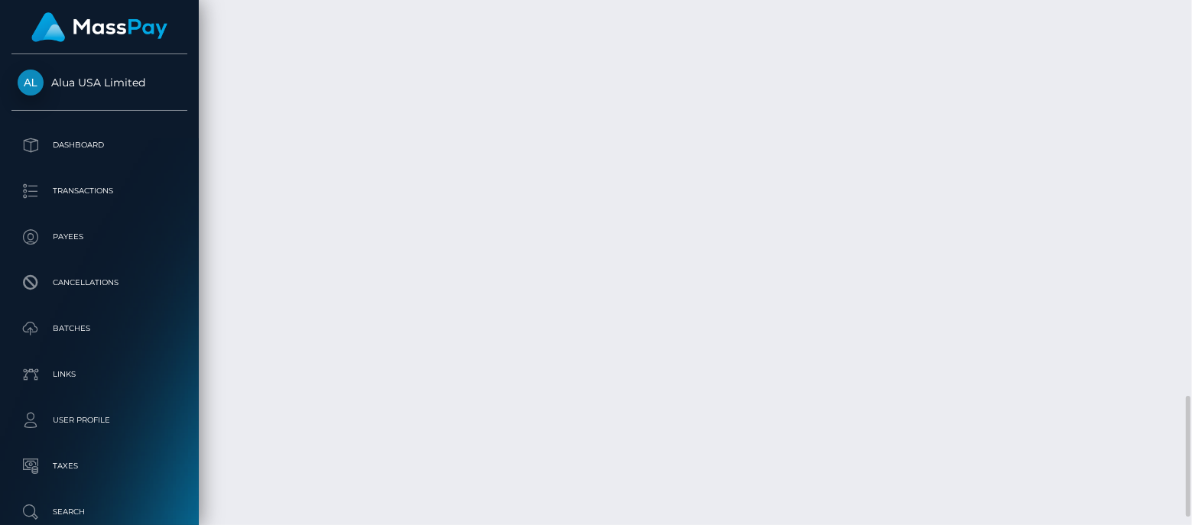
scroll to position [1529, 0]
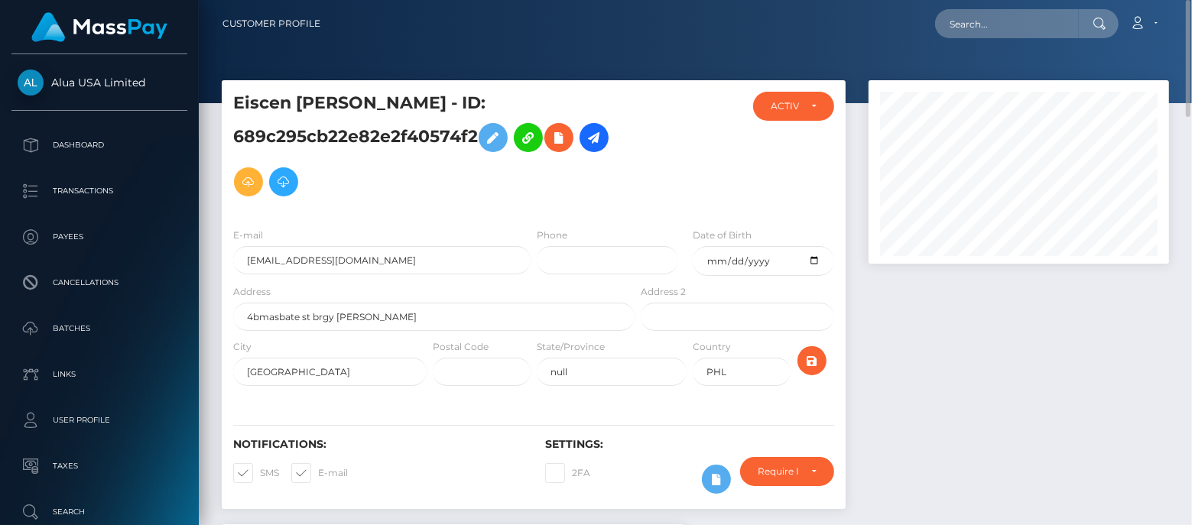
click at [967, 342] on div at bounding box center [1018, 302] width 323 height 444
drag, startPoint x: 232, startPoint y: 102, endPoint x: 375, endPoint y: 105, distance: 143.7
click at [375, 105] on div "Eiscen [PERSON_NAME] - ID: 689c295cb22e82e2f40574f2" at bounding box center [430, 154] width 416 height 124
copy h5 "Eiscen [PERSON_NAME]"
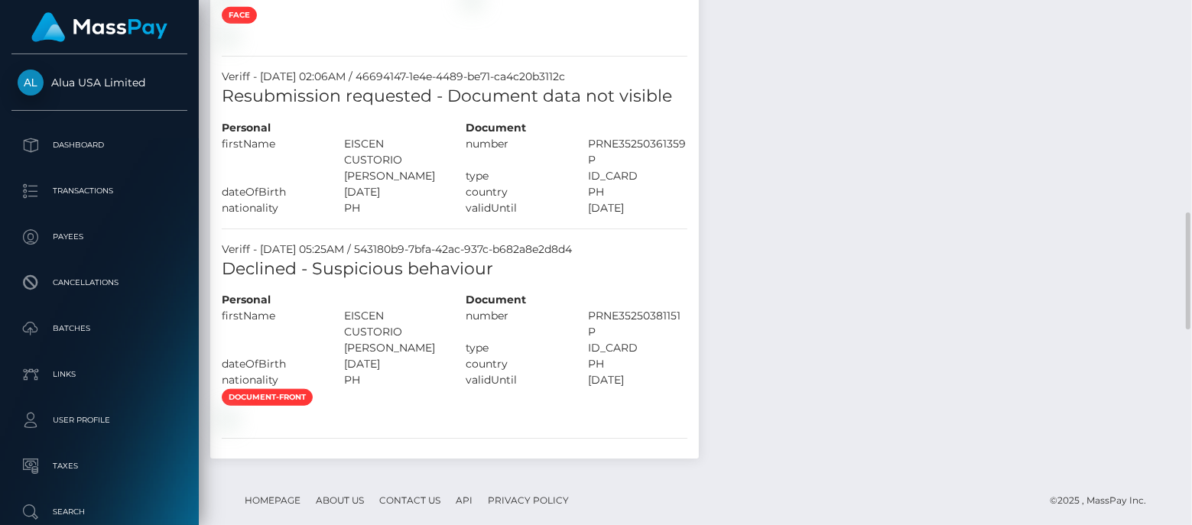
scroll to position [573, 0]
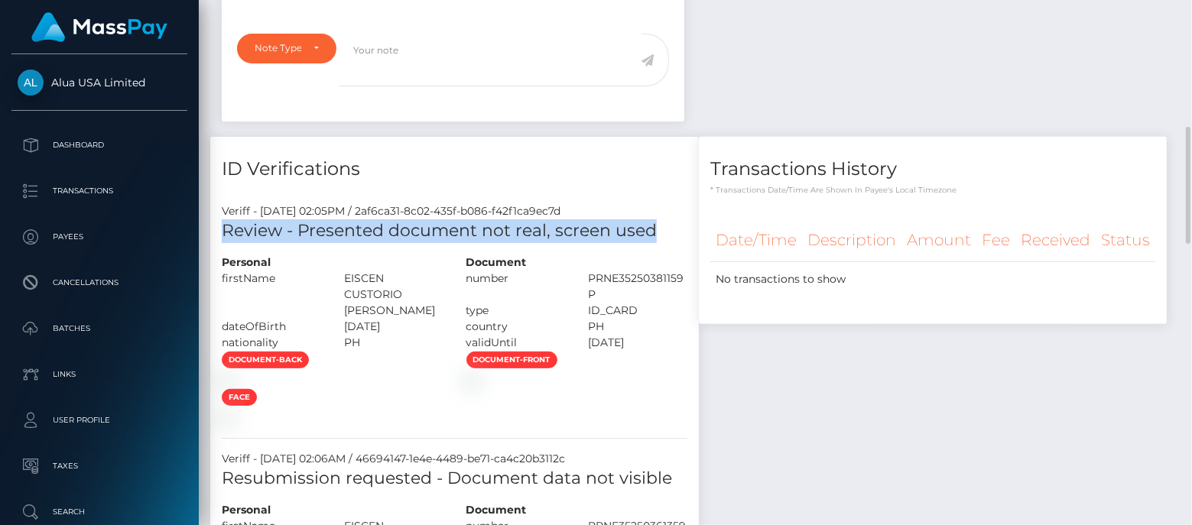
copy h5 "Review - Presented document not real, screen used"
drag, startPoint x: 654, startPoint y: 232, endPoint x: 220, endPoint y: 242, distance: 434.2
click at [220, 242] on div "Review - Presented document not real, screen used" at bounding box center [454, 236] width 488 height 35
copy h5 "Review - Presented document not real, screen used"
